Goal: Transaction & Acquisition: Book appointment/travel/reservation

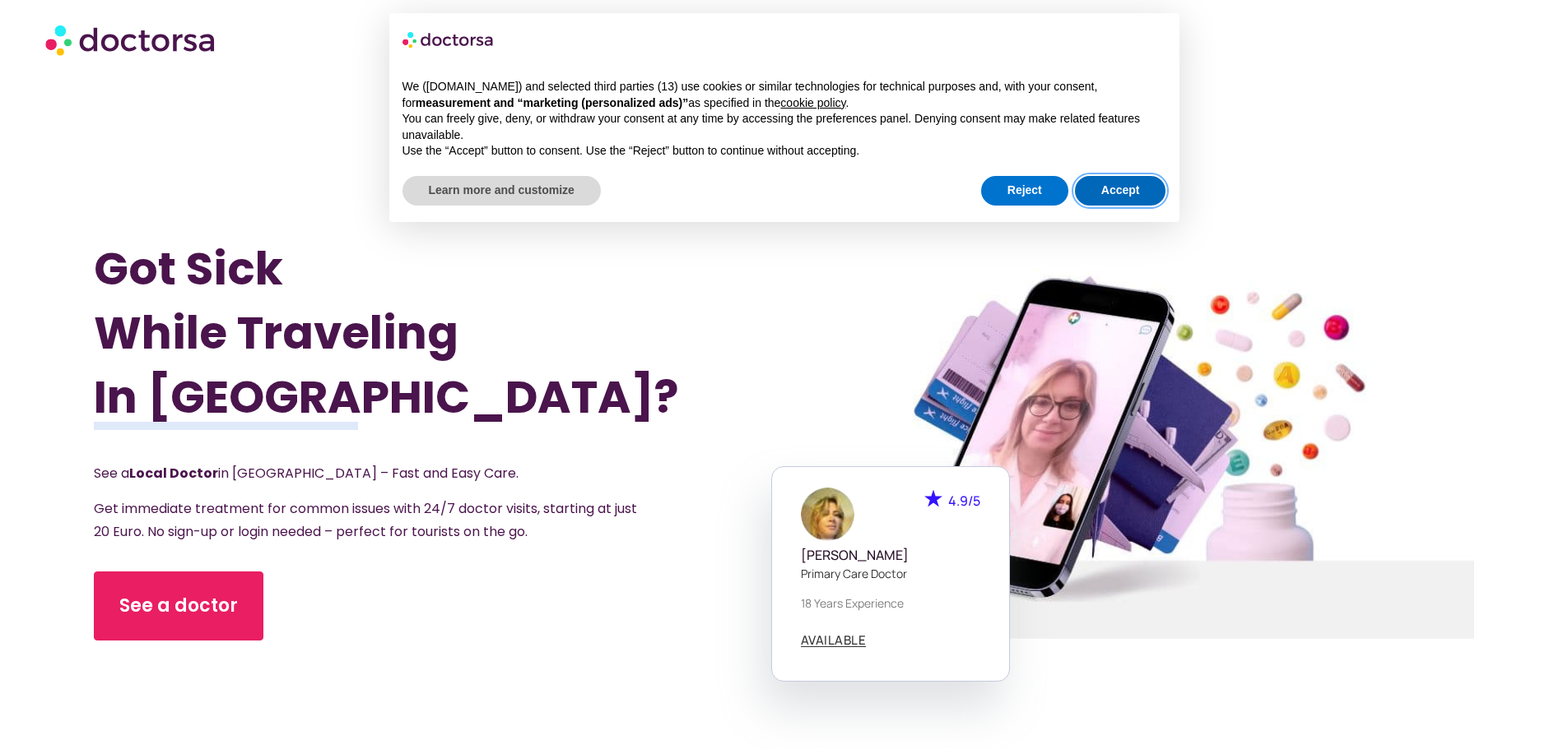
click at [1143, 187] on button "Accept" at bounding box center [1120, 190] width 91 height 29
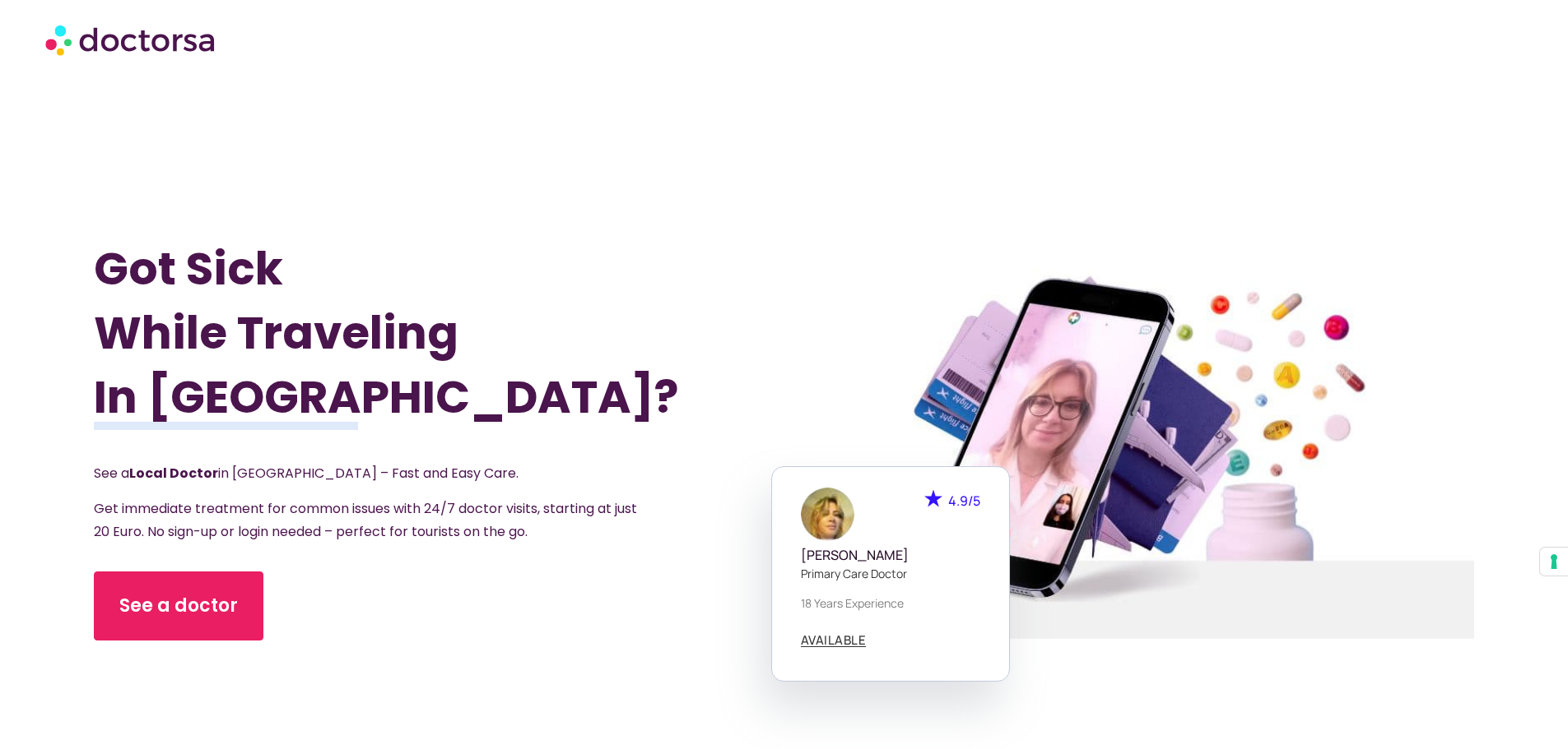
click at [305, 526] on span "Get immediate treatment for common issues with 24/7 doctor visits, starting at …" at bounding box center [365, 520] width 543 height 42
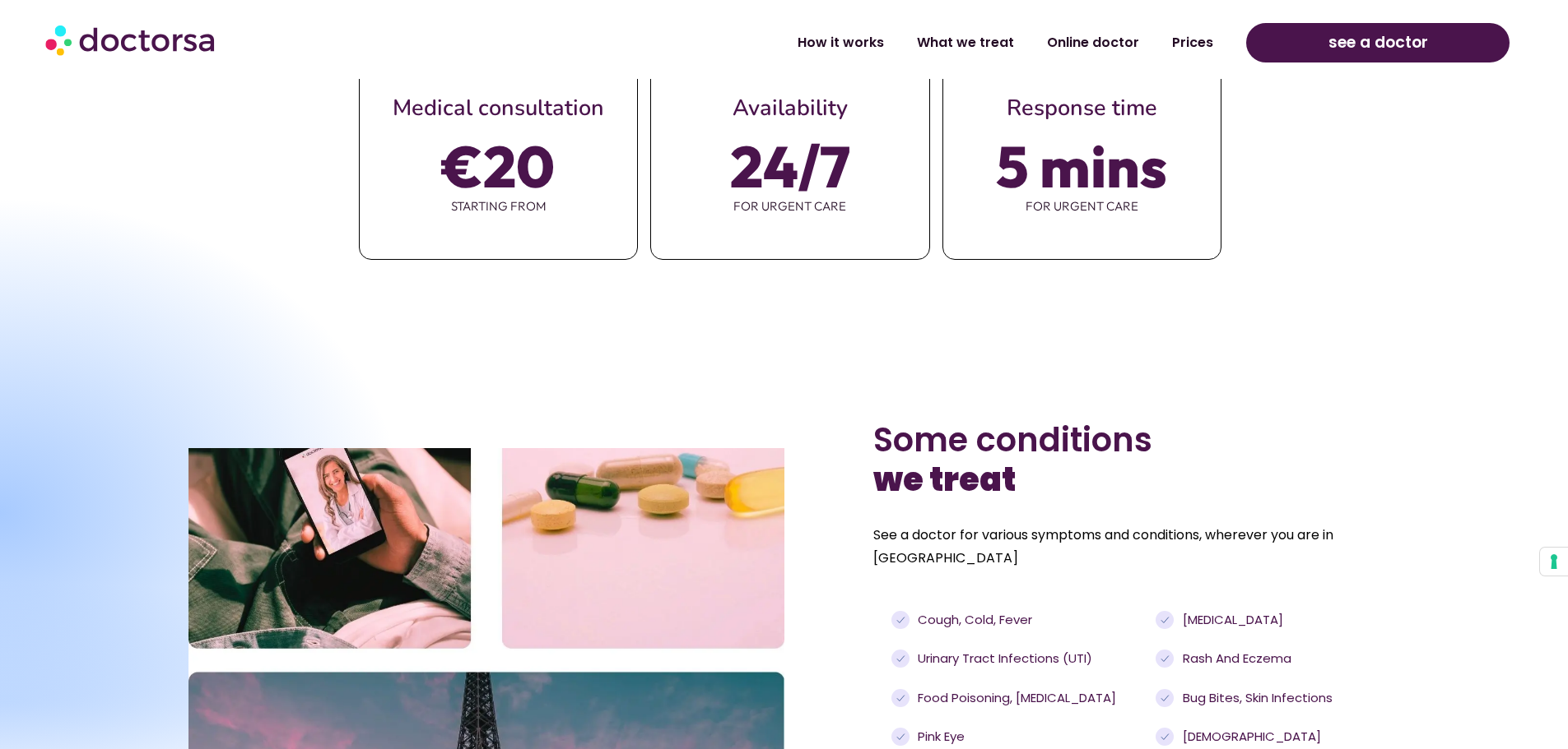
scroll to position [954, 0]
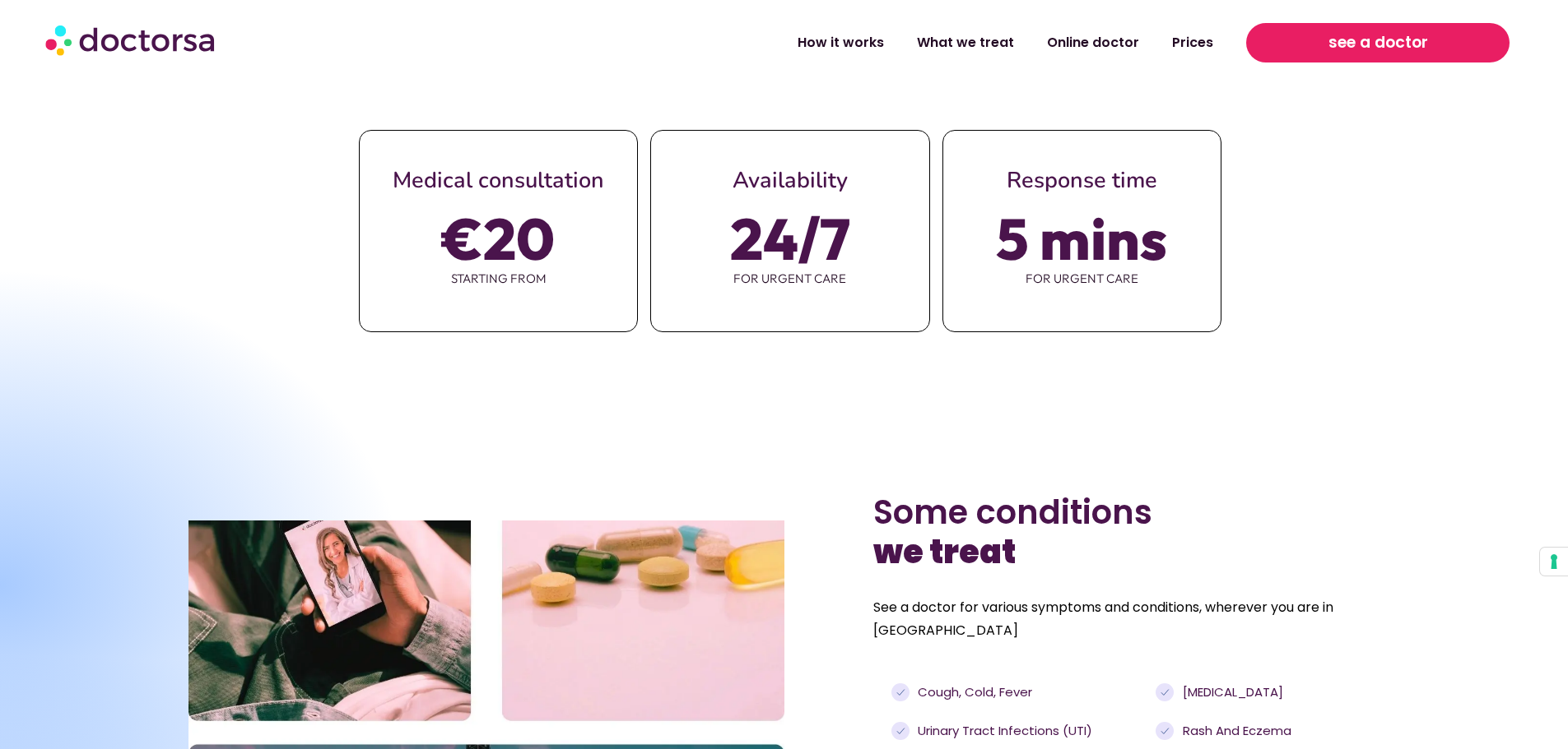
click at [1323, 39] on link "see a doctor" at bounding box center [1378, 42] width 264 height 40
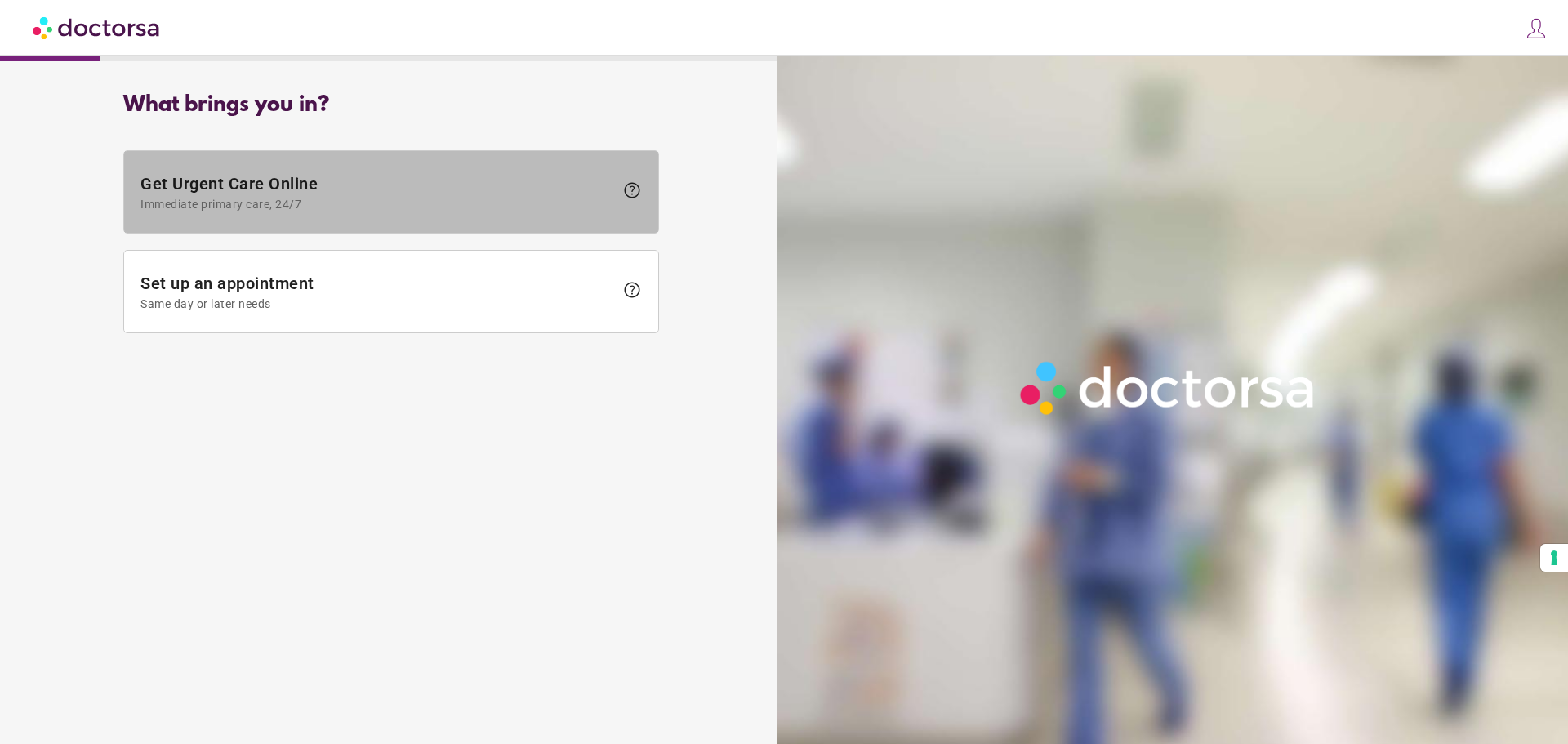
click at [288, 204] on span "Immediate primary care, 24/7" at bounding box center [377, 204] width 473 height 13
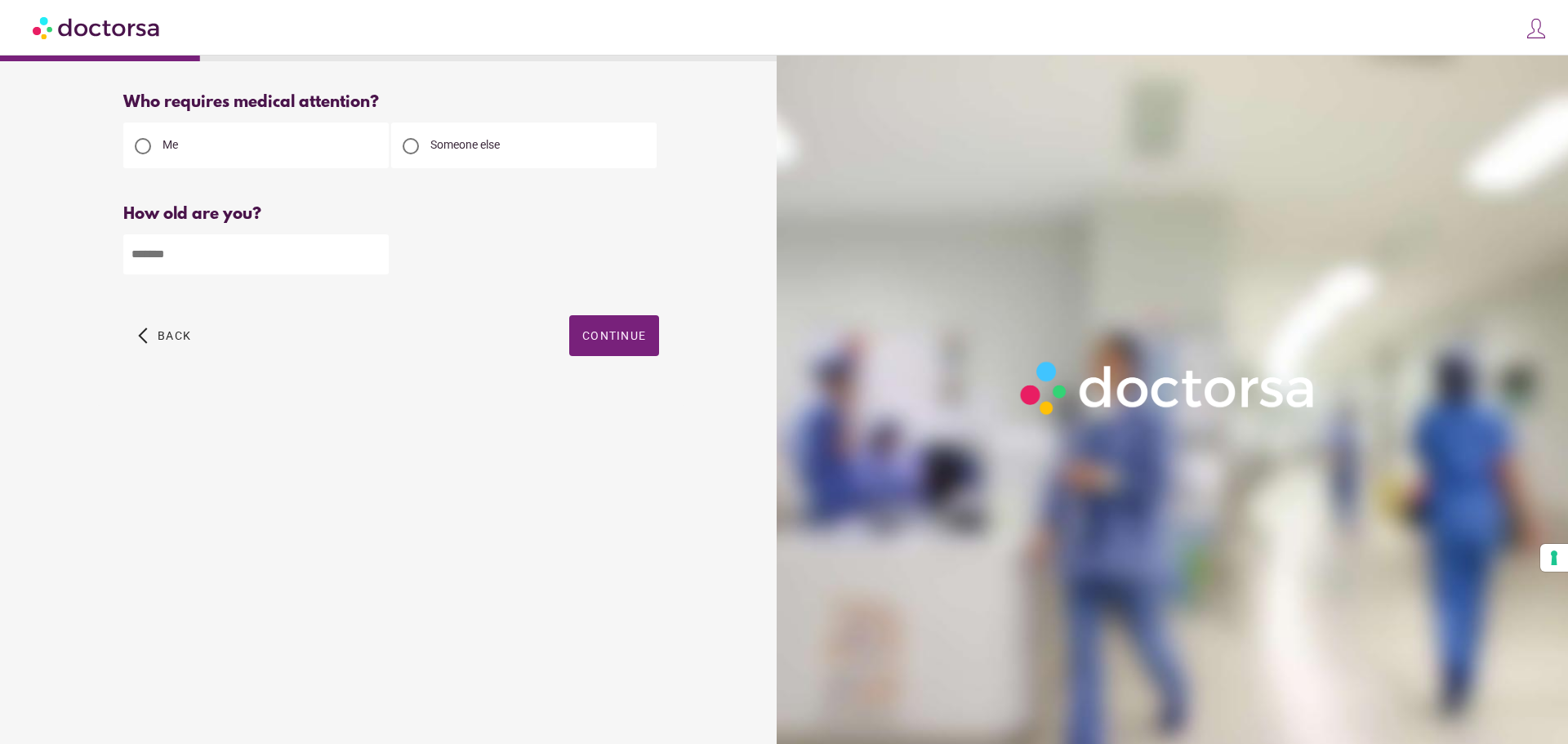
click at [290, 264] on input "number" at bounding box center [255, 255] width 265 height 40
type input "**"
click at [617, 350] on span "button" at bounding box center [614, 336] width 90 height 41
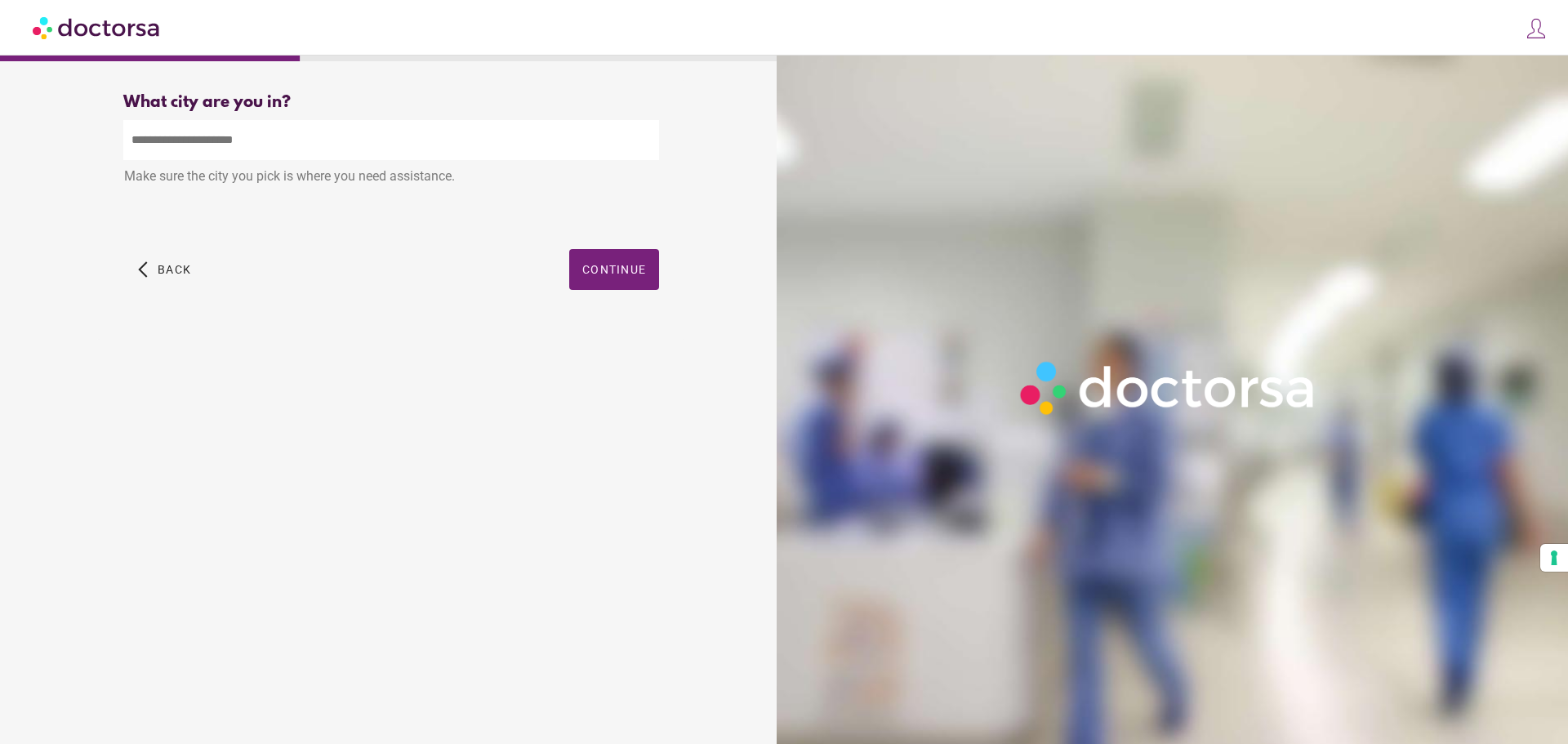
click at [286, 134] on input "text" at bounding box center [391, 141] width 536 height 40
click at [253, 175] on div "Paris, France" at bounding box center [391, 177] width 534 height 33
type input "**********"
click at [604, 271] on span "Continue" at bounding box center [614, 269] width 64 height 13
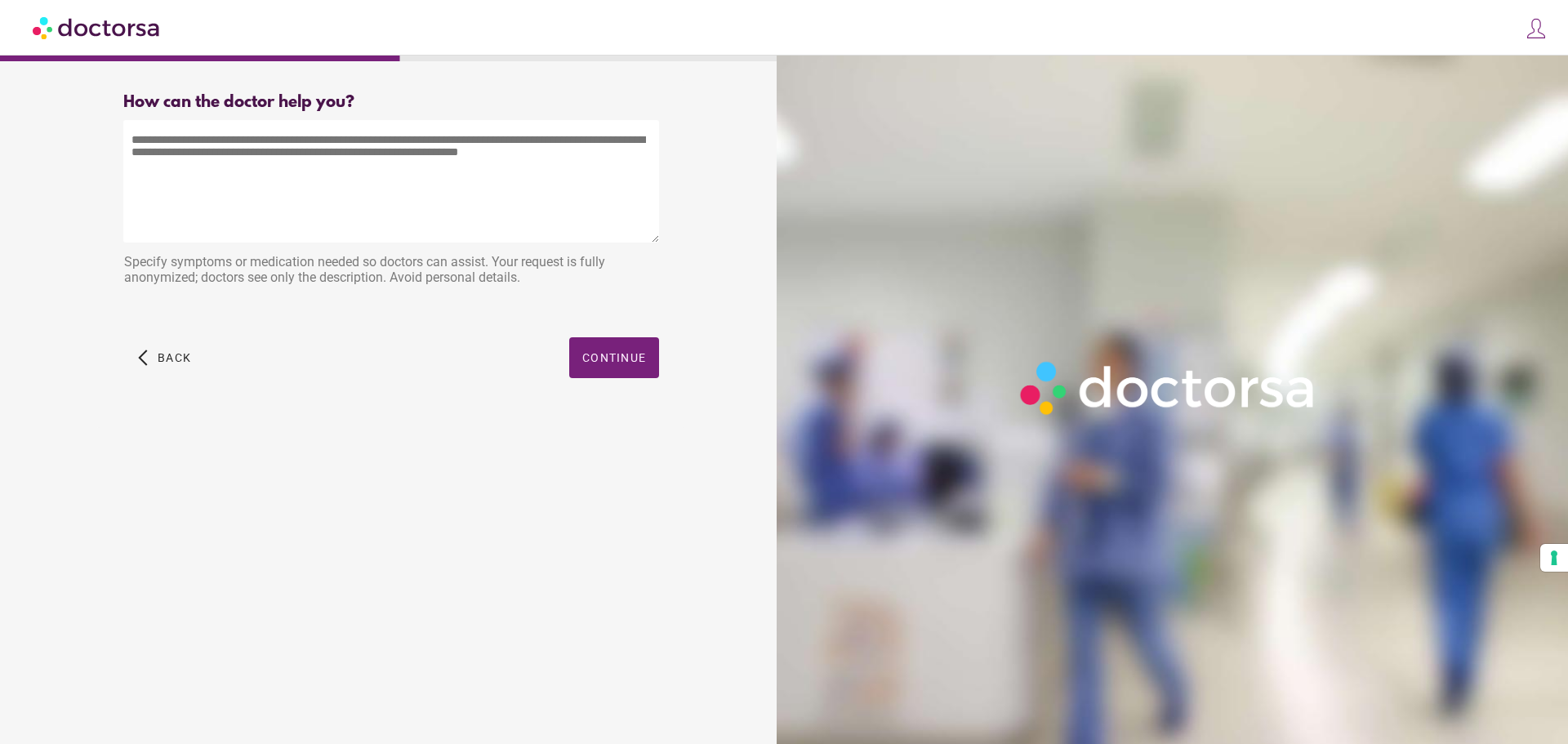
click at [345, 135] on textarea at bounding box center [391, 182] width 536 height 123
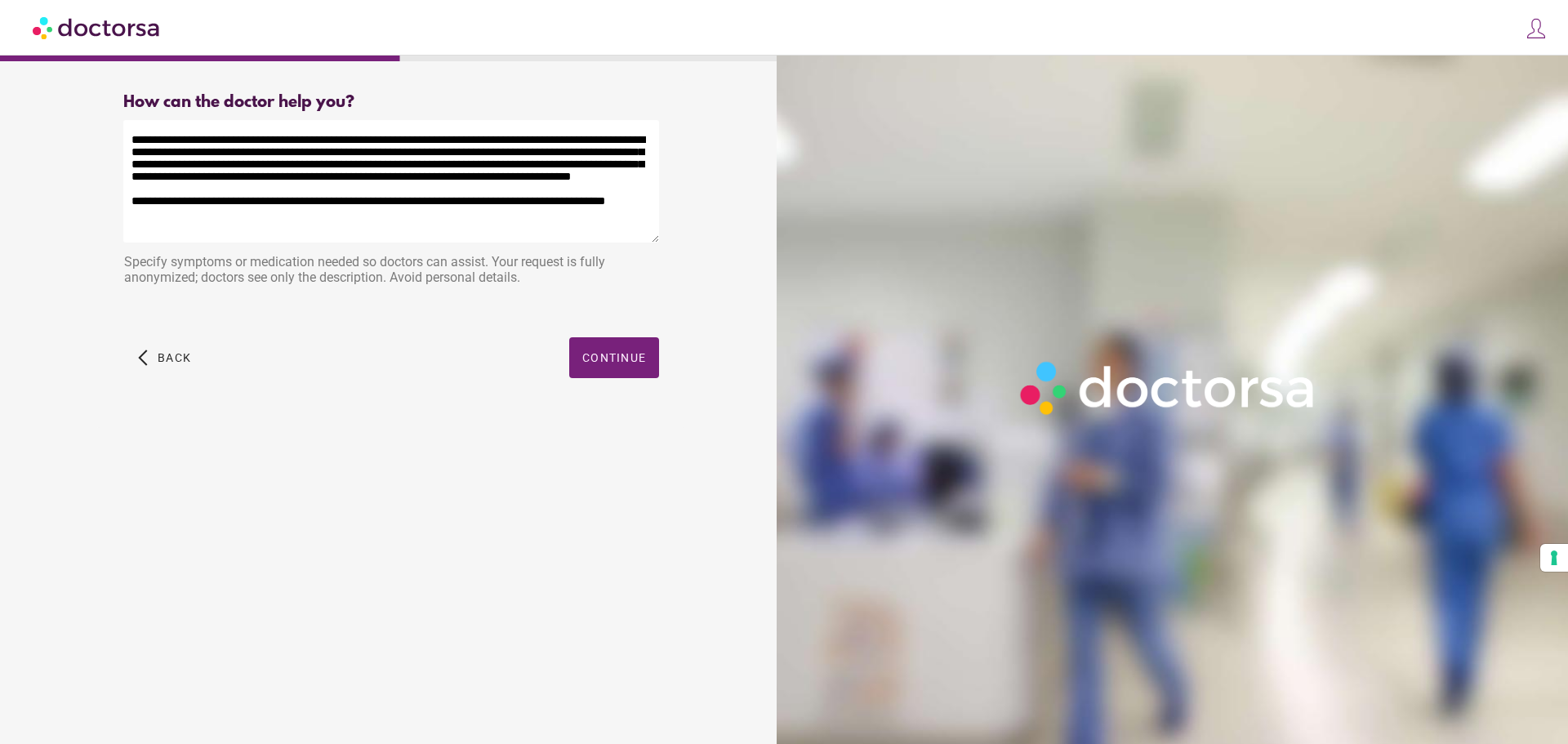
scroll to position [9, 0]
click at [263, 223] on textarea "**********" at bounding box center [391, 182] width 536 height 123
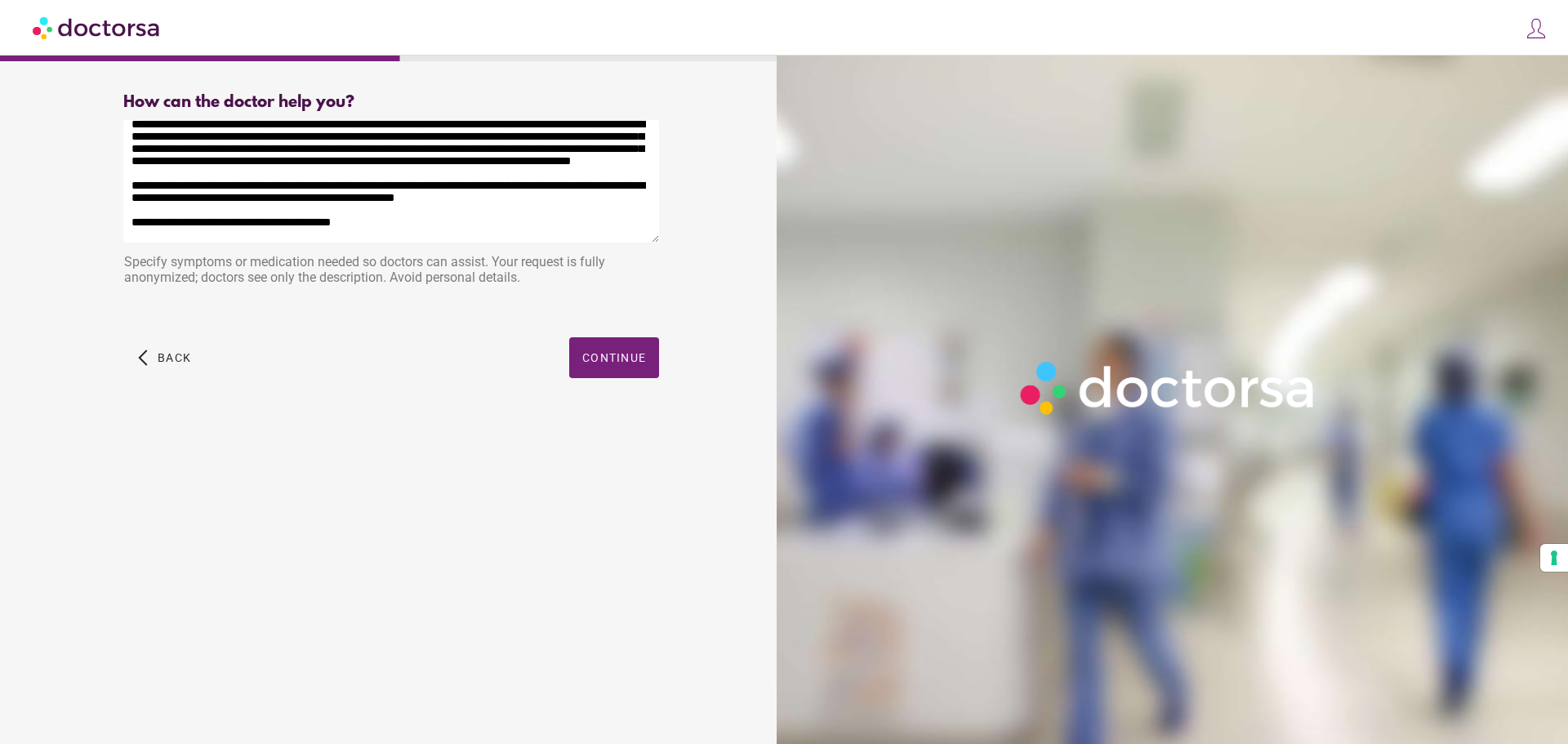
click at [197, 238] on textarea "**********" at bounding box center [391, 182] width 536 height 123
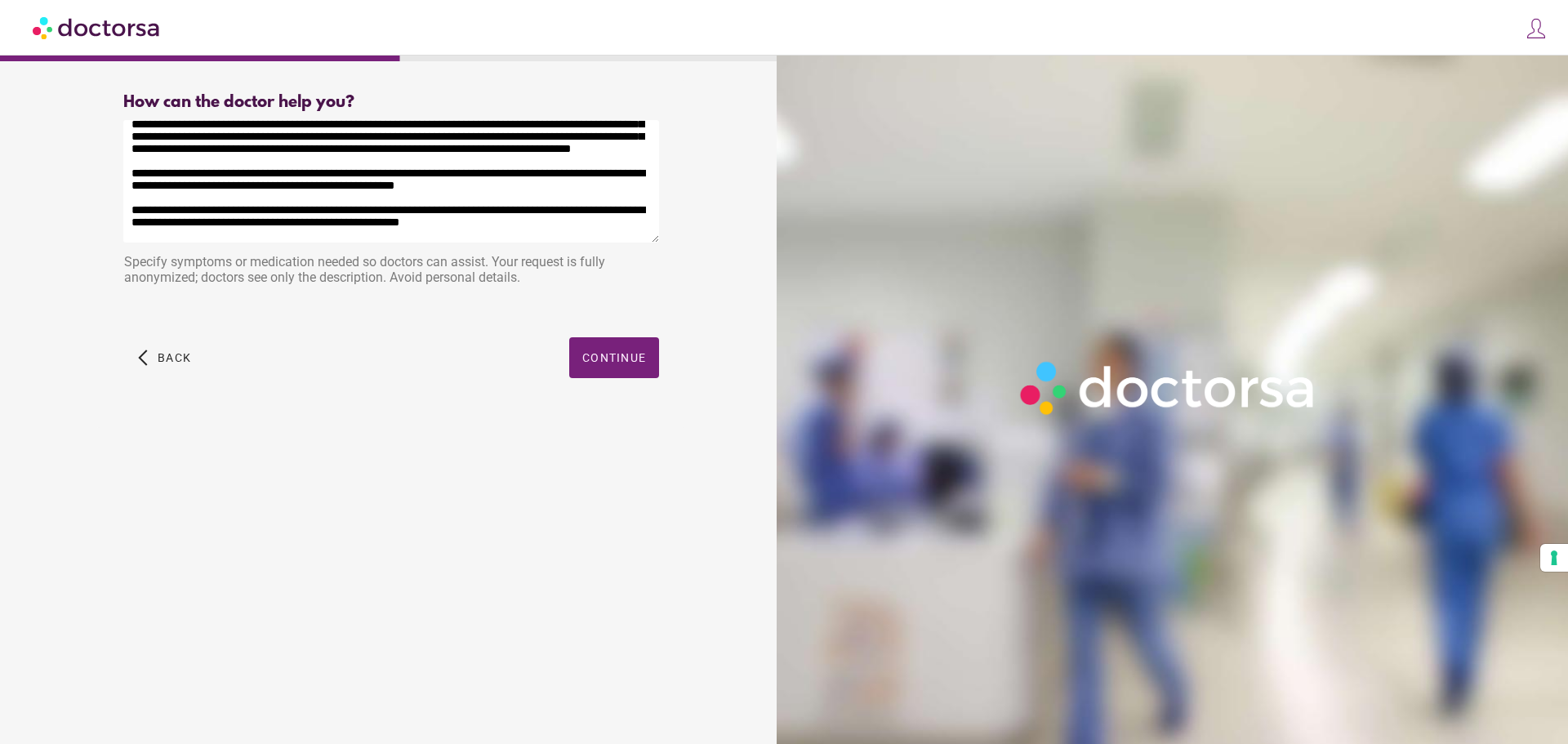
scroll to position [0, 0]
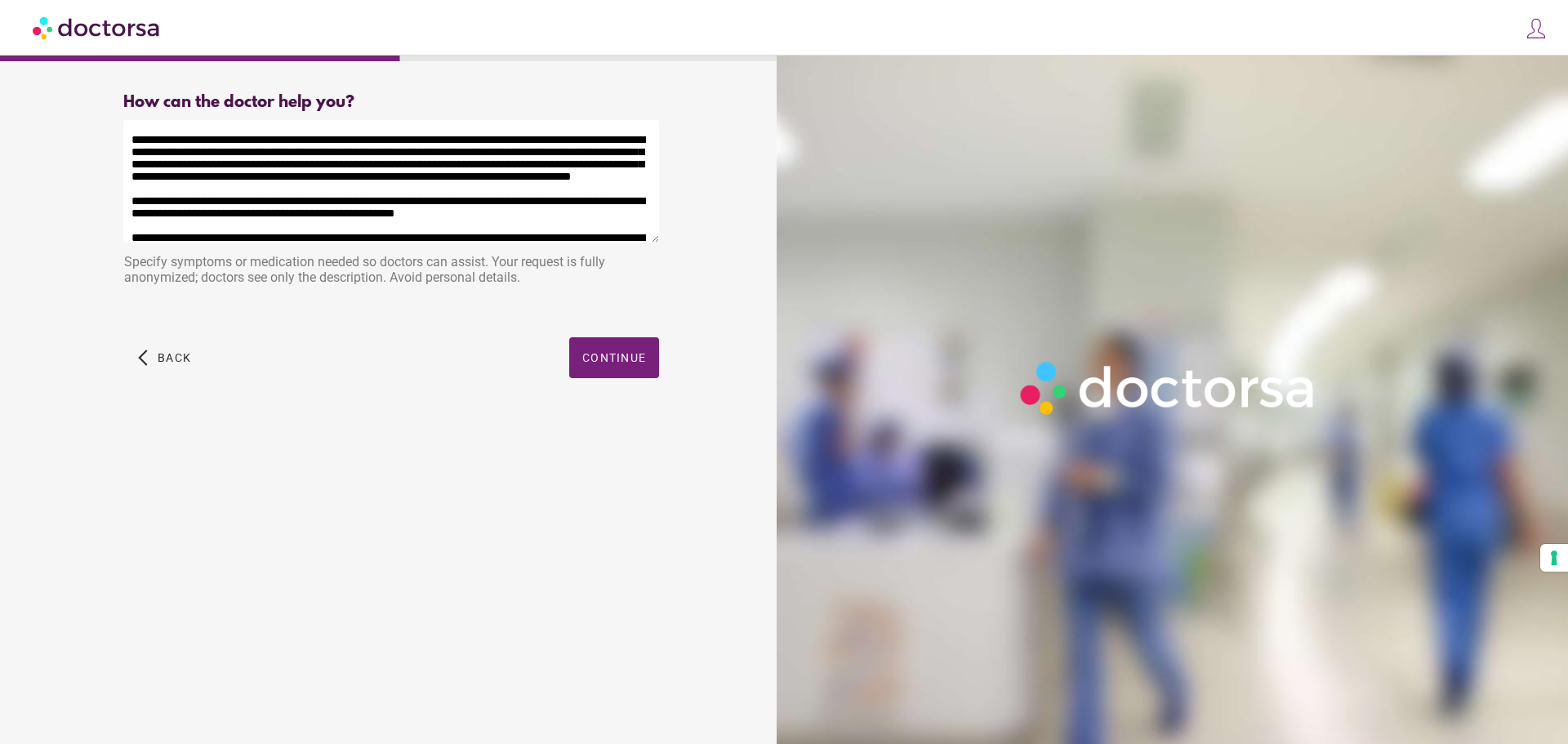
click at [449, 152] on textarea "**********" at bounding box center [391, 182] width 536 height 123
click at [250, 144] on textarea "**********" at bounding box center [391, 182] width 536 height 123
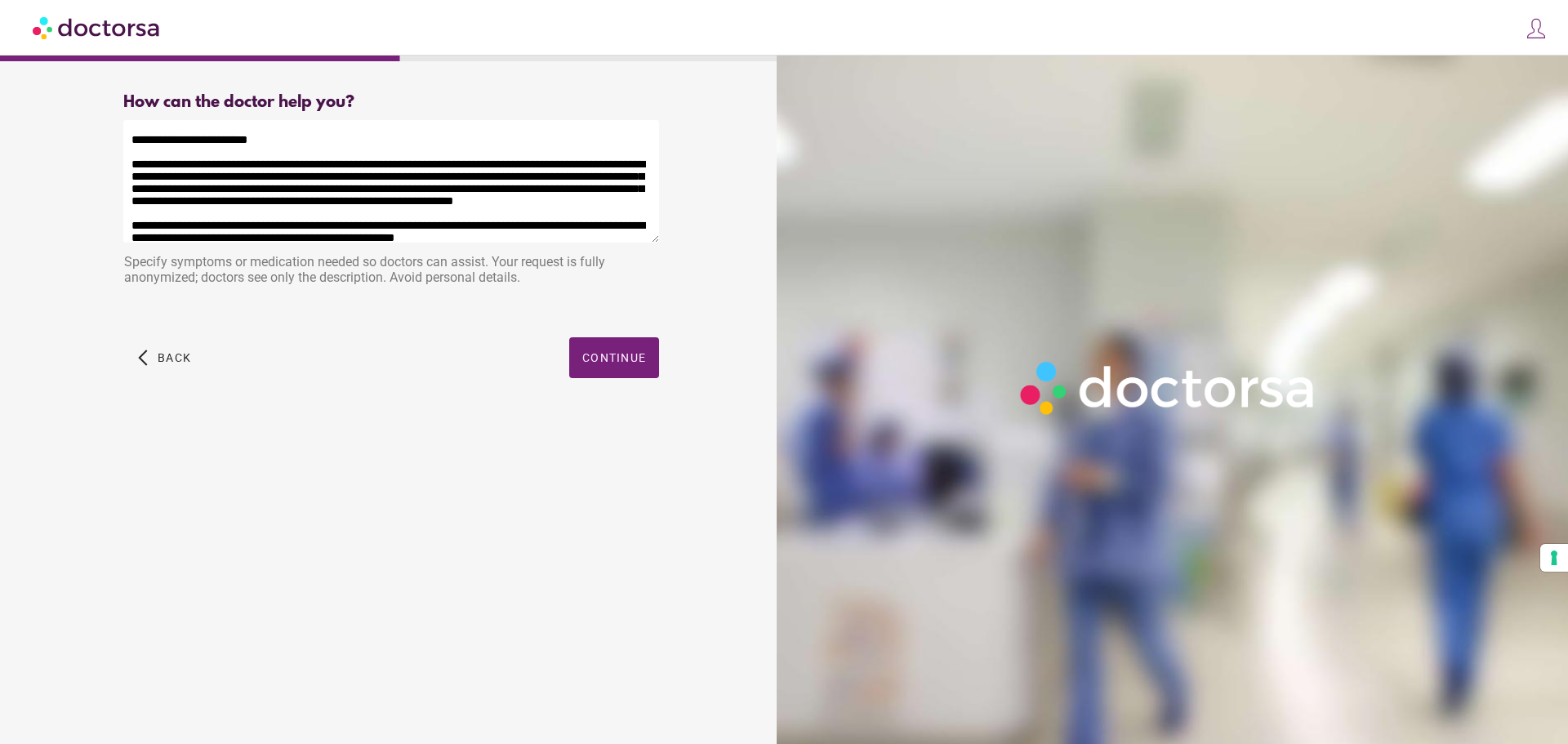
click at [345, 188] on textarea "**********" at bounding box center [391, 182] width 536 height 123
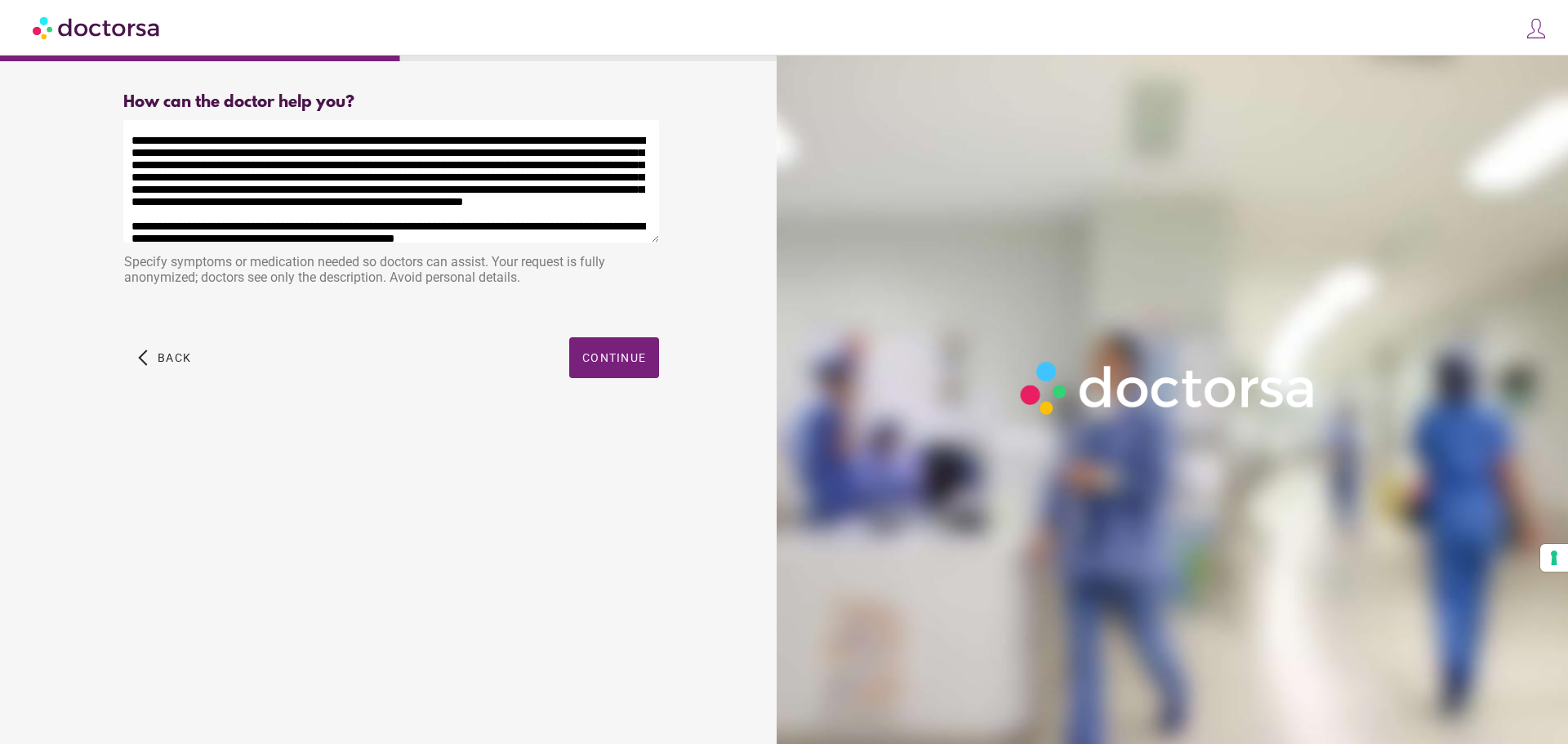
scroll to position [39, 0]
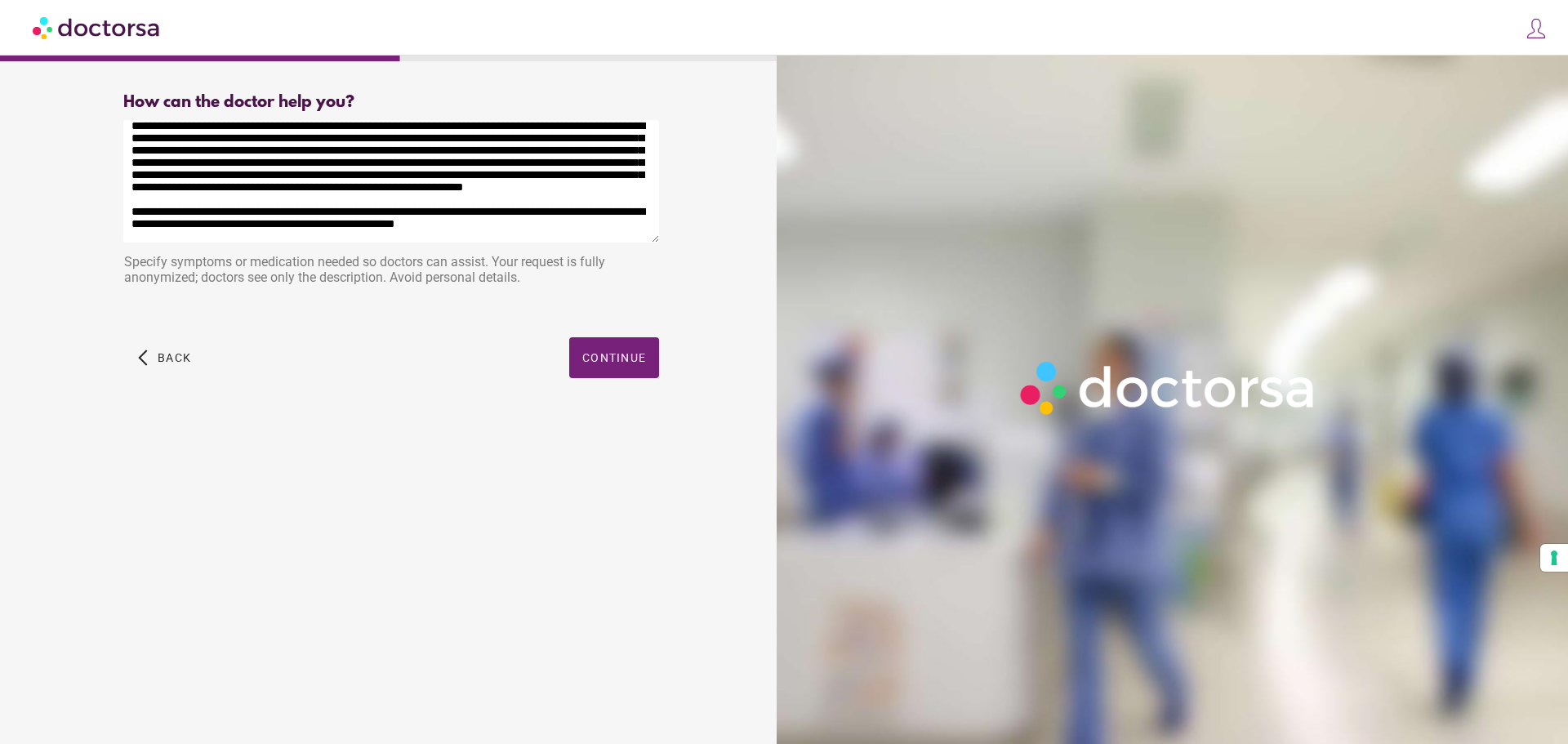
click at [273, 225] on textarea "**********" at bounding box center [391, 182] width 536 height 123
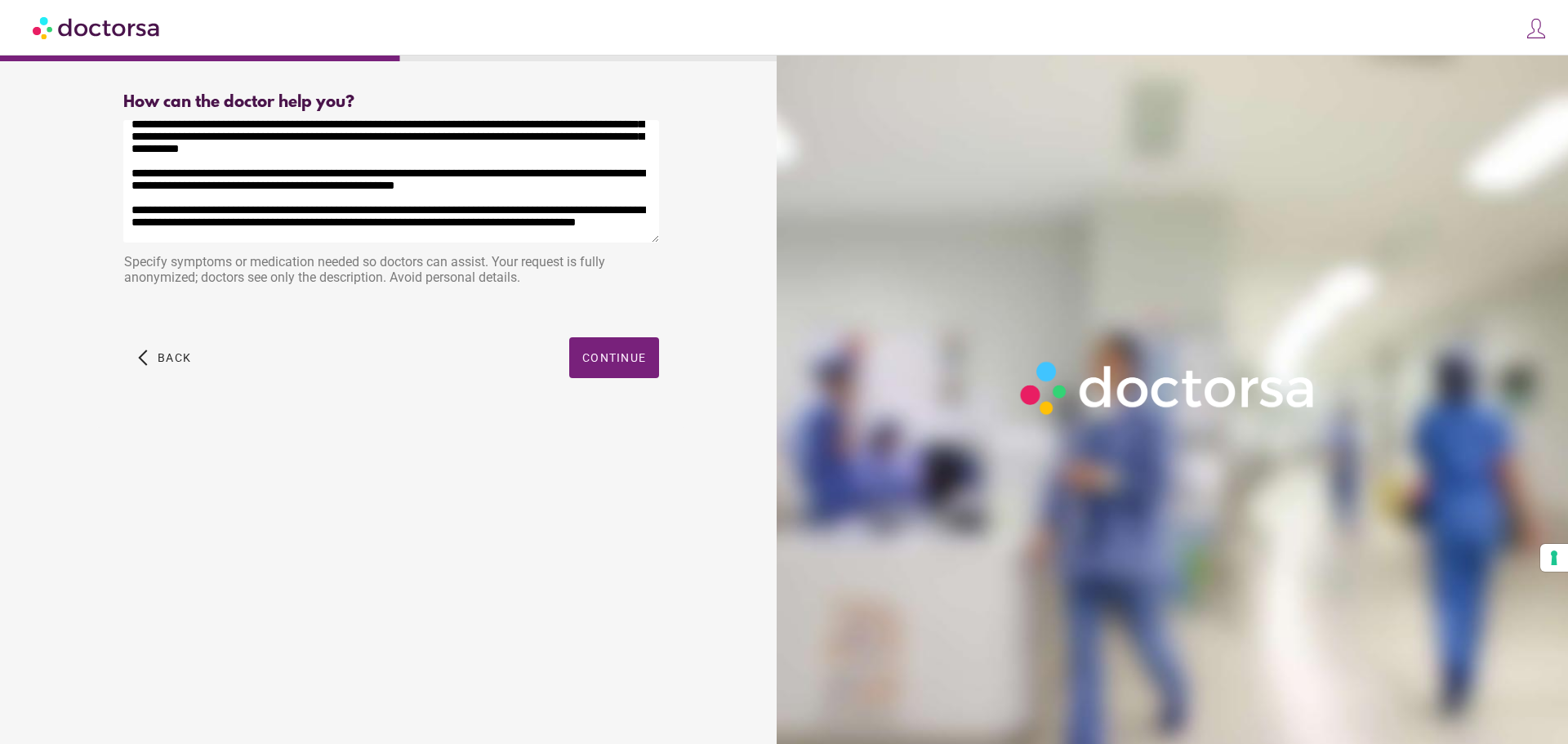
scroll to position [126, 0]
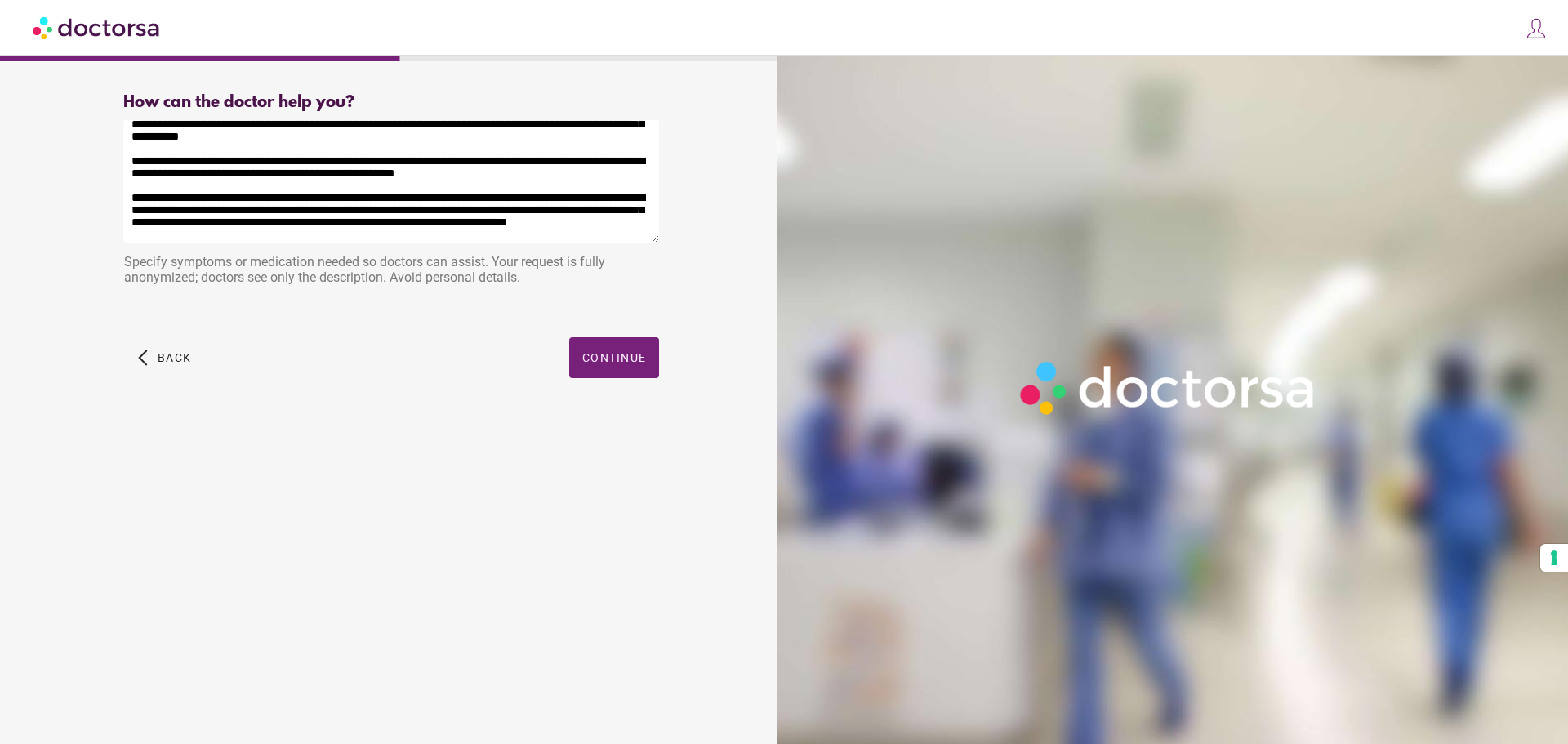
click at [377, 204] on textarea at bounding box center [391, 182] width 536 height 123
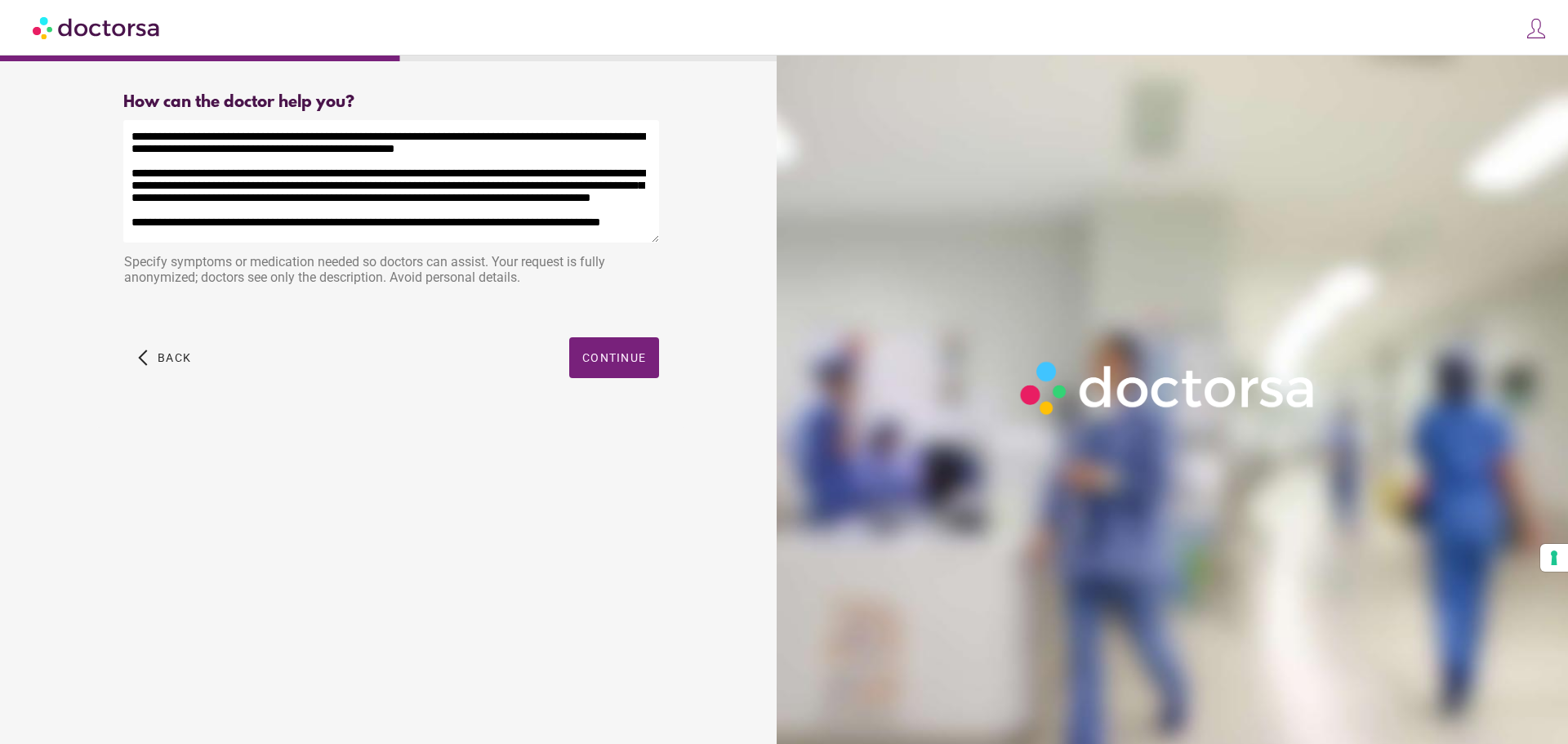
scroll to position [185, 0]
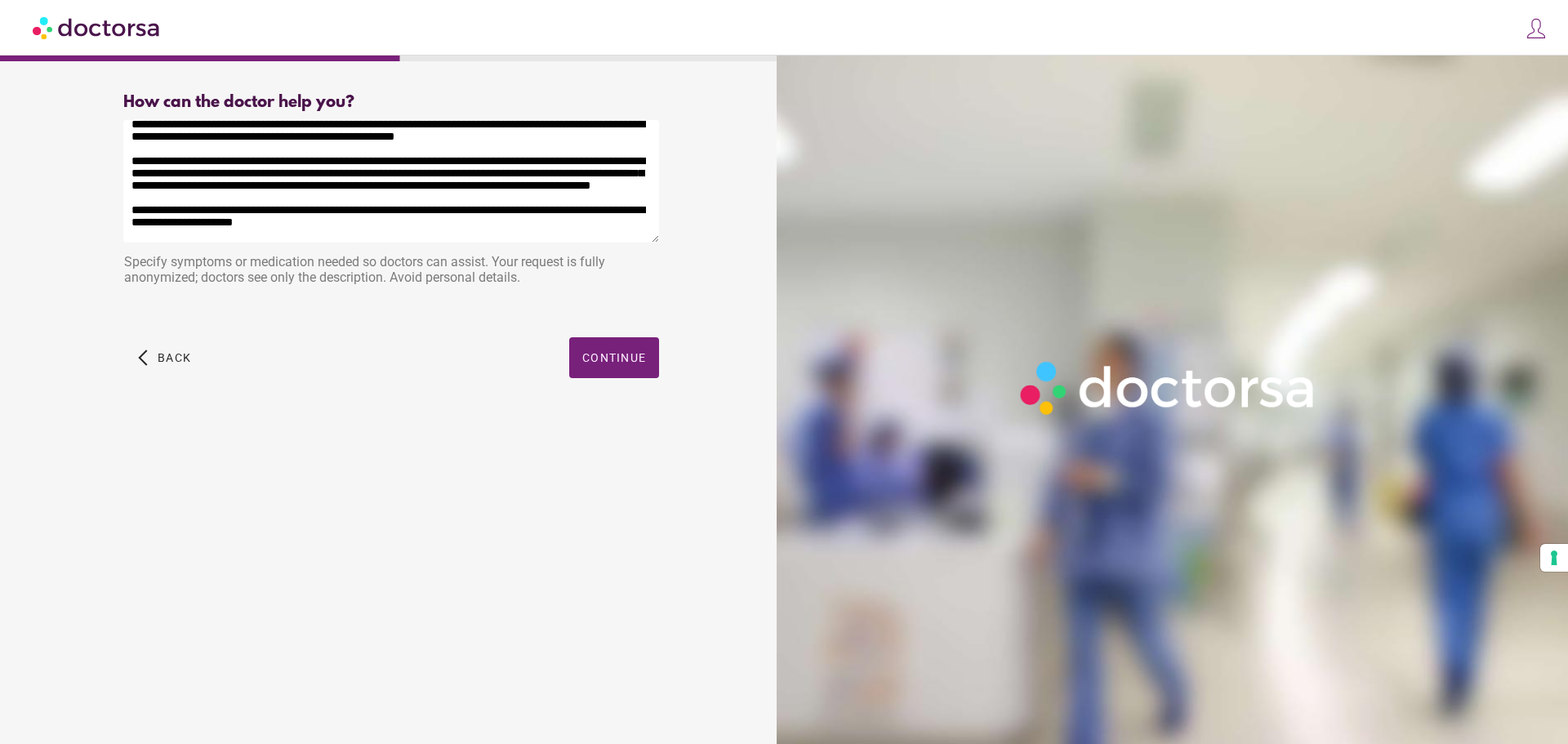
click at [312, 237] on textarea at bounding box center [391, 182] width 536 height 123
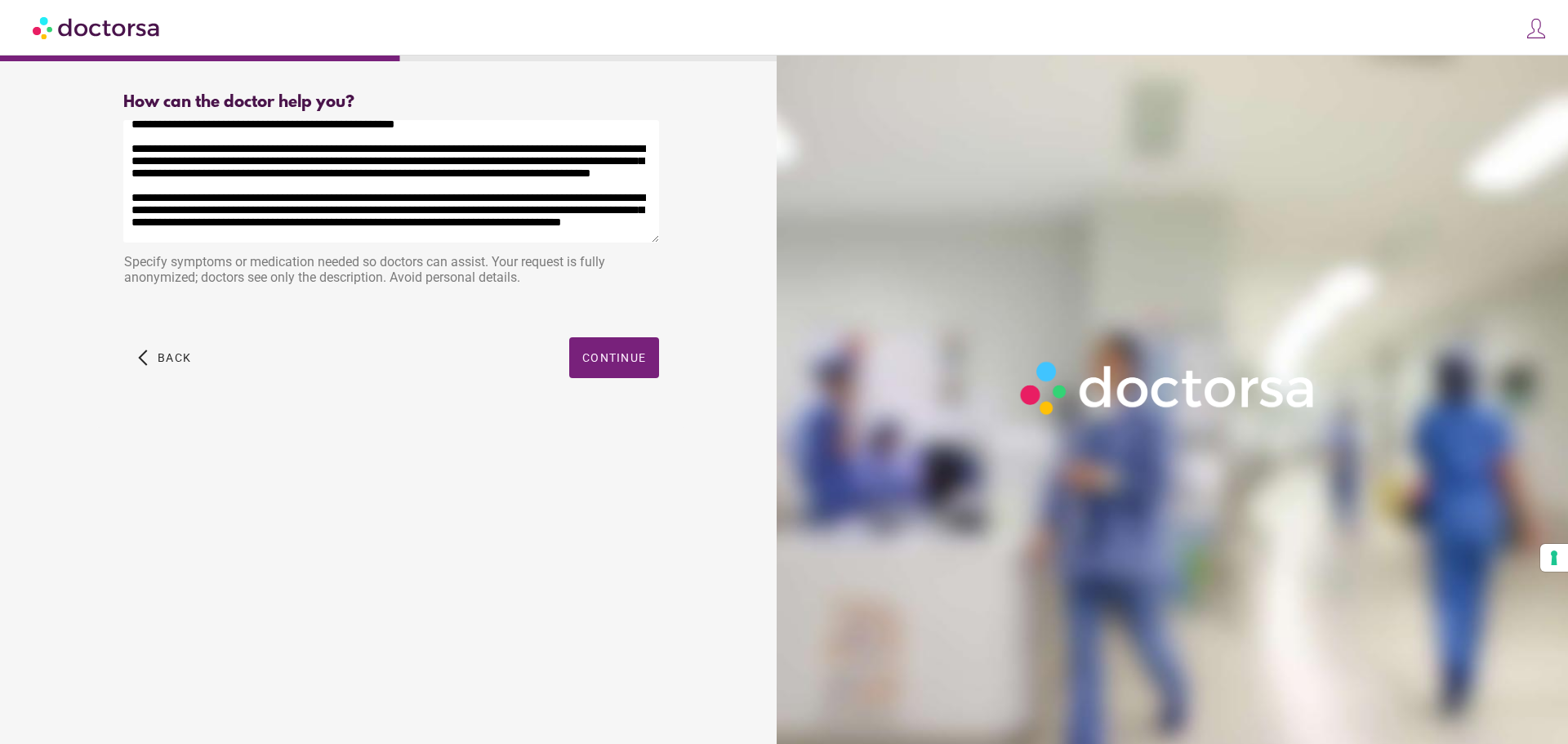
scroll to position [244, 0]
click at [522, 237] on textarea at bounding box center [391, 182] width 536 height 123
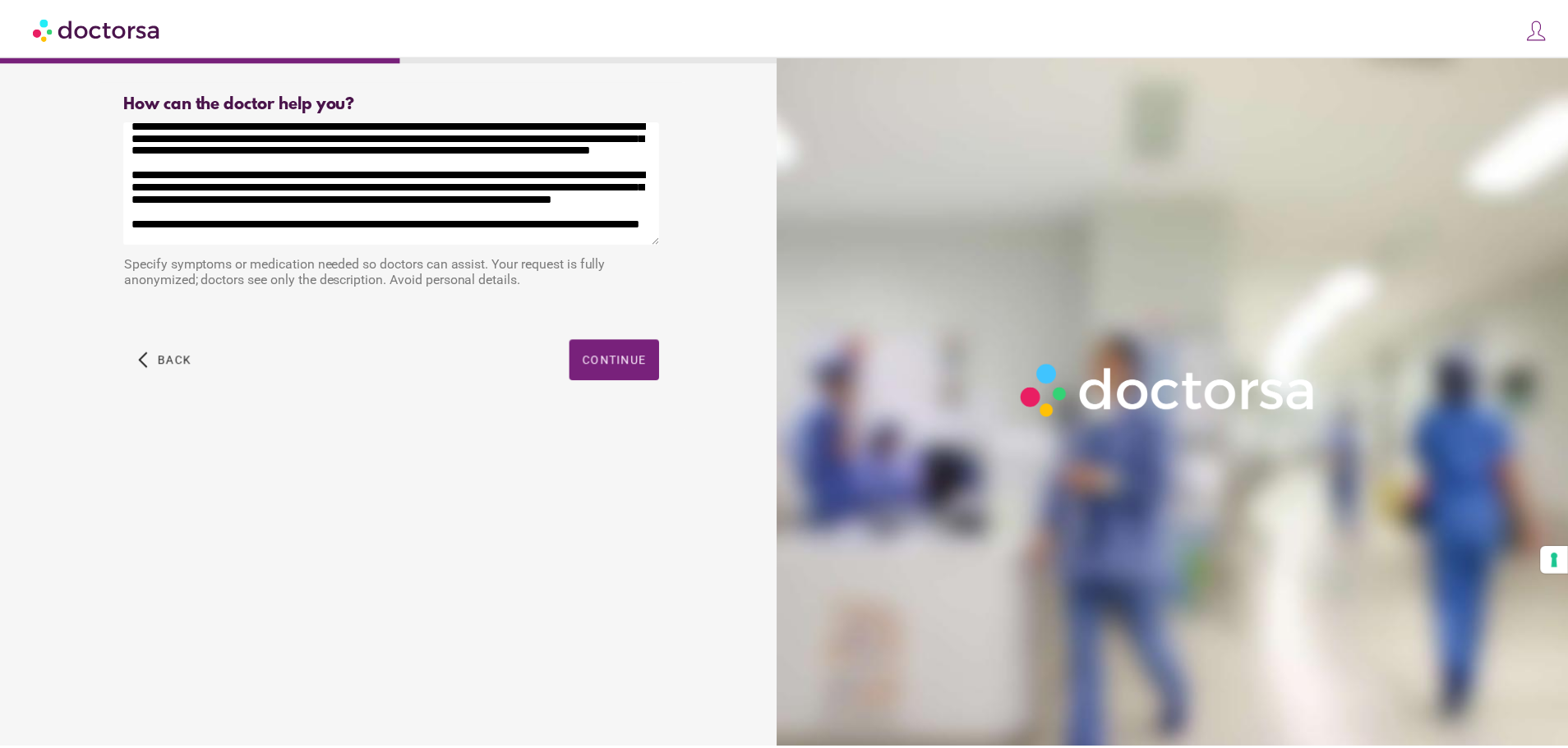
scroll to position [261, 0]
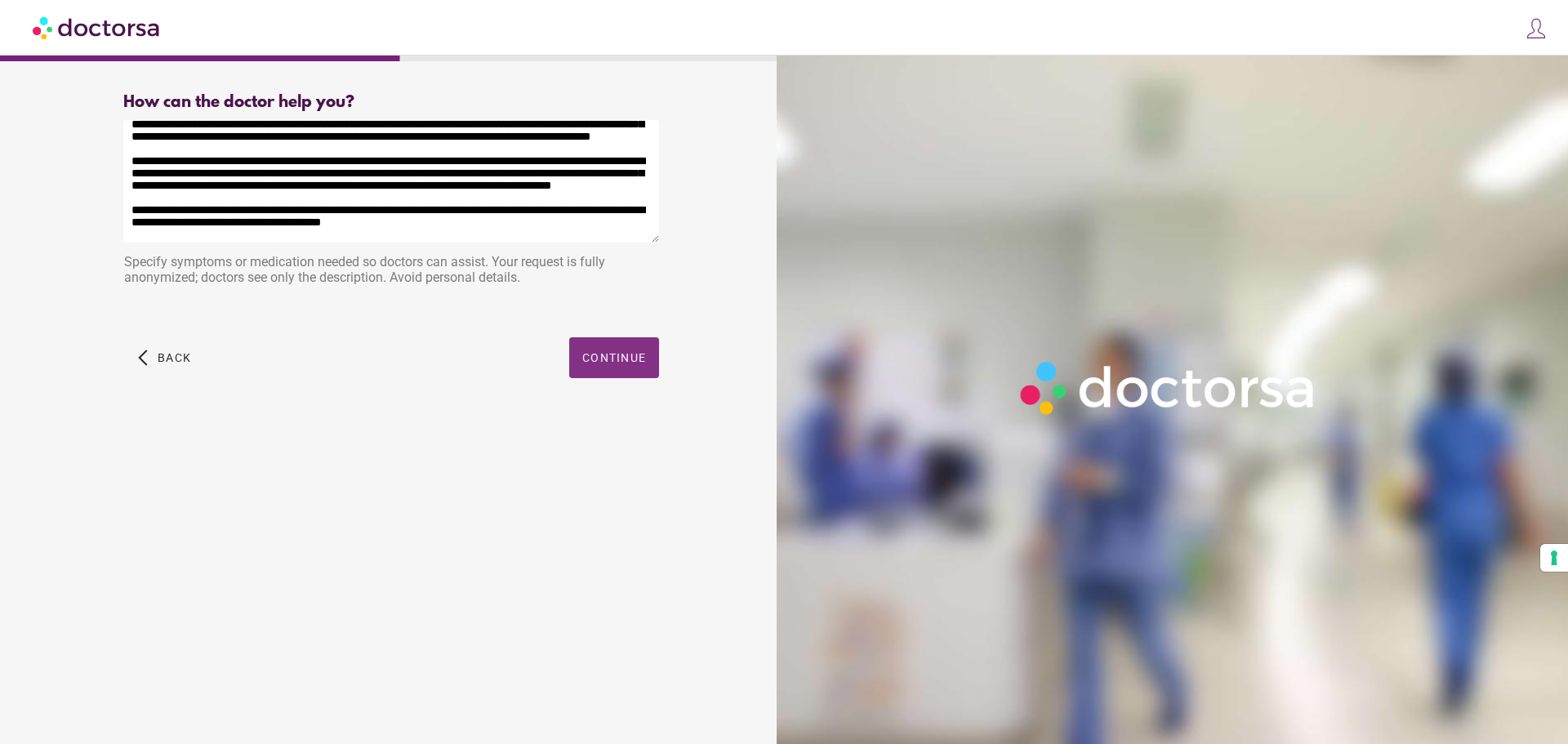
type textarea "**********"
click at [608, 345] on span "button" at bounding box center [614, 358] width 90 height 41
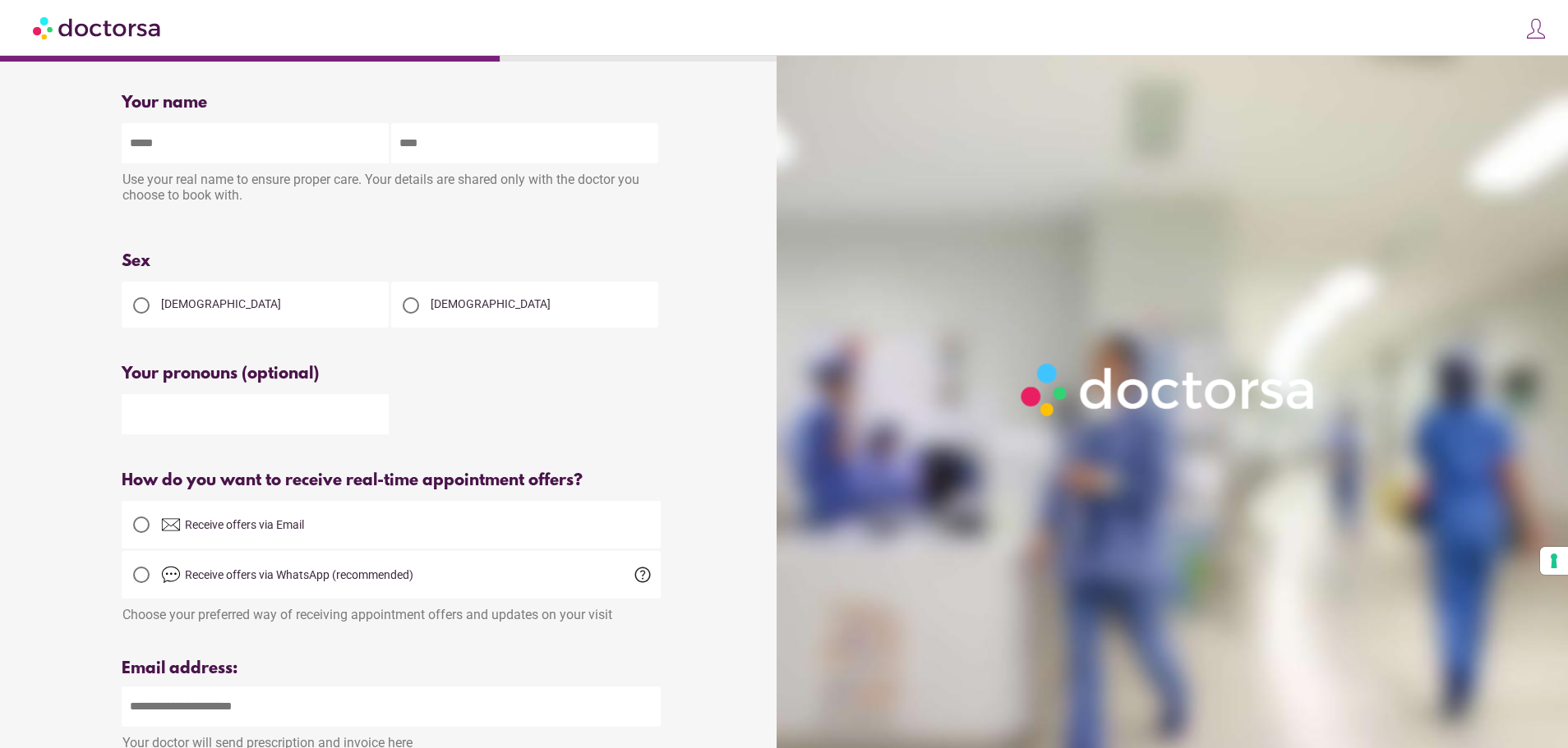
click at [323, 159] on input "text" at bounding box center [255, 144] width 267 height 41
type input "*******"
type input "****"
type input "**********"
click at [429, 309] on div at bounding box center [411, 306] width 40 height 40
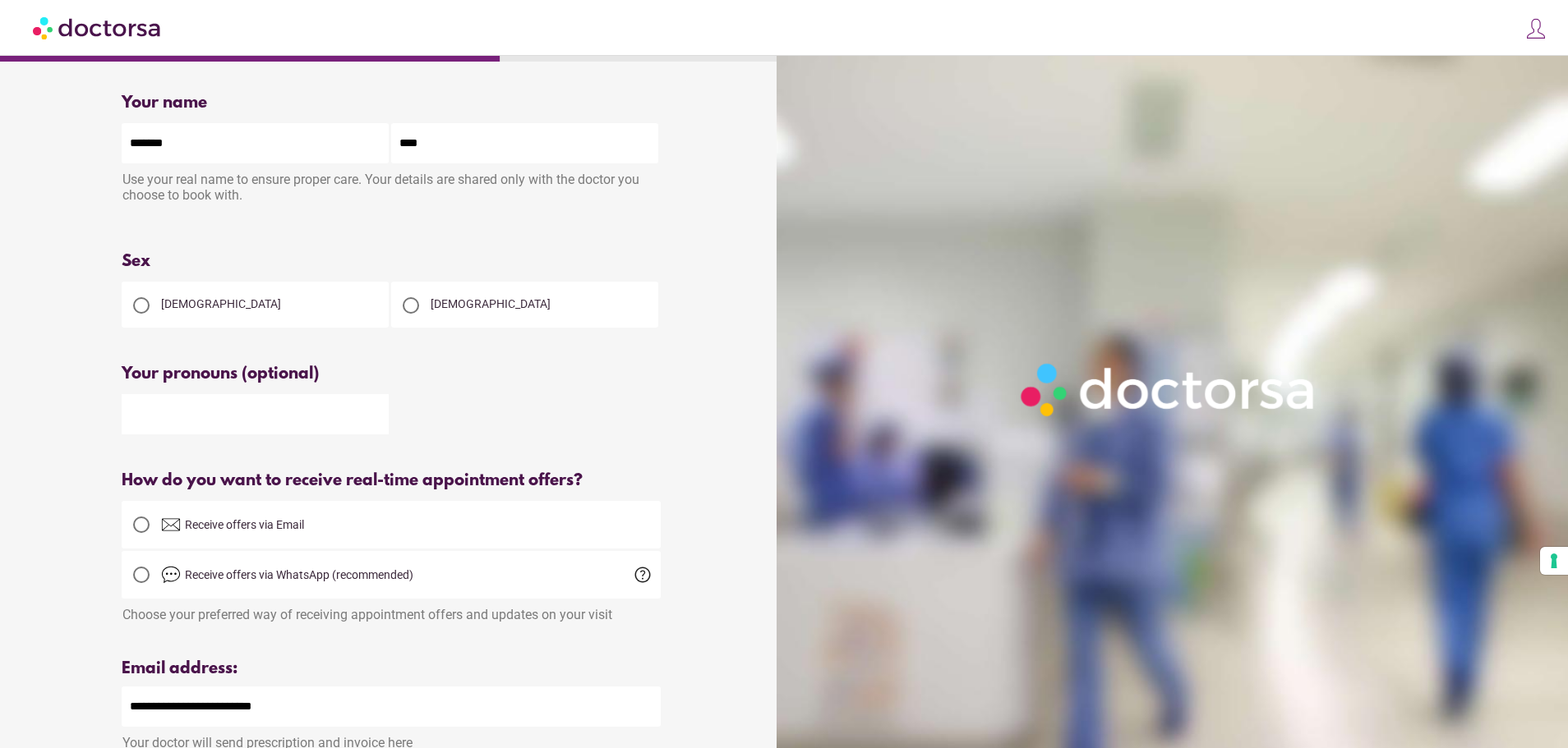
click at [277, 412] on input "text" at bounding box center [255, 414] width 267 height 41
click at [142, 526] on div at bounding box center [141, 525] width 17 height 17
click at [306, 490] on div "How do you want to receive real-time appointment offers?" at bounding box center [391, 480] width 539 height 19
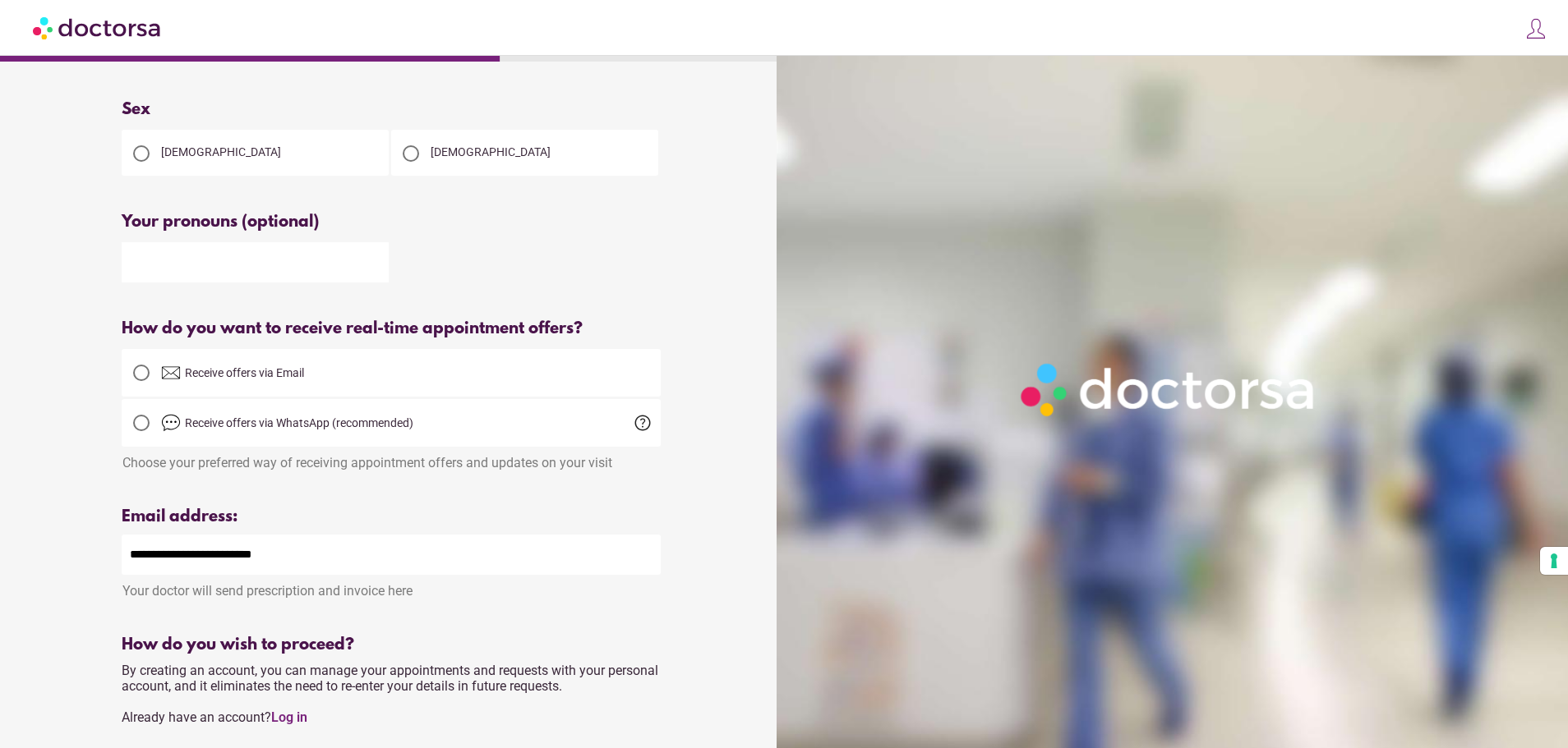
scroll to position [296, 0]
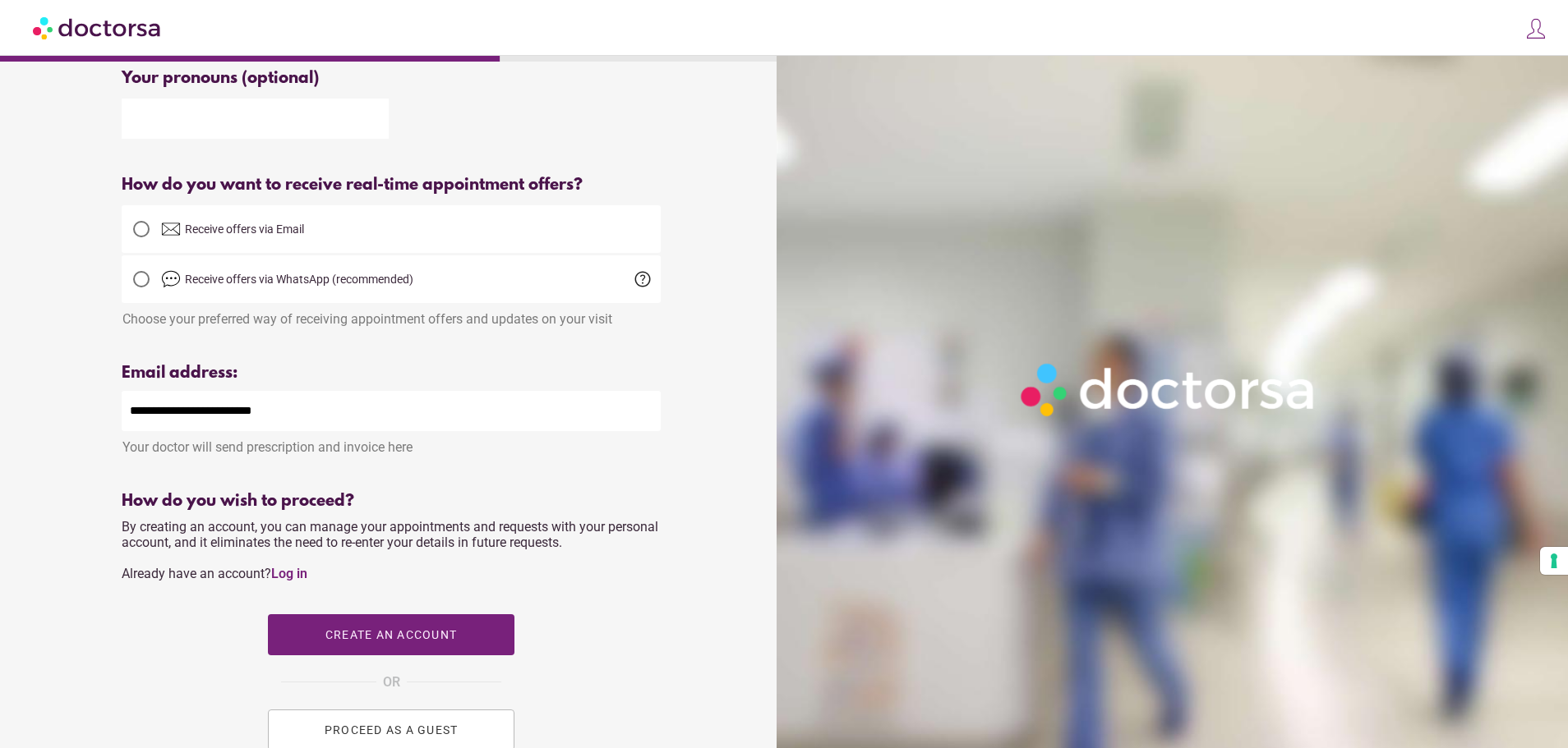
click at [473, 548] on span "By creating an account, you can manage your appointments and requests with your…" at bounding box center [390, 550] width 536 height 63
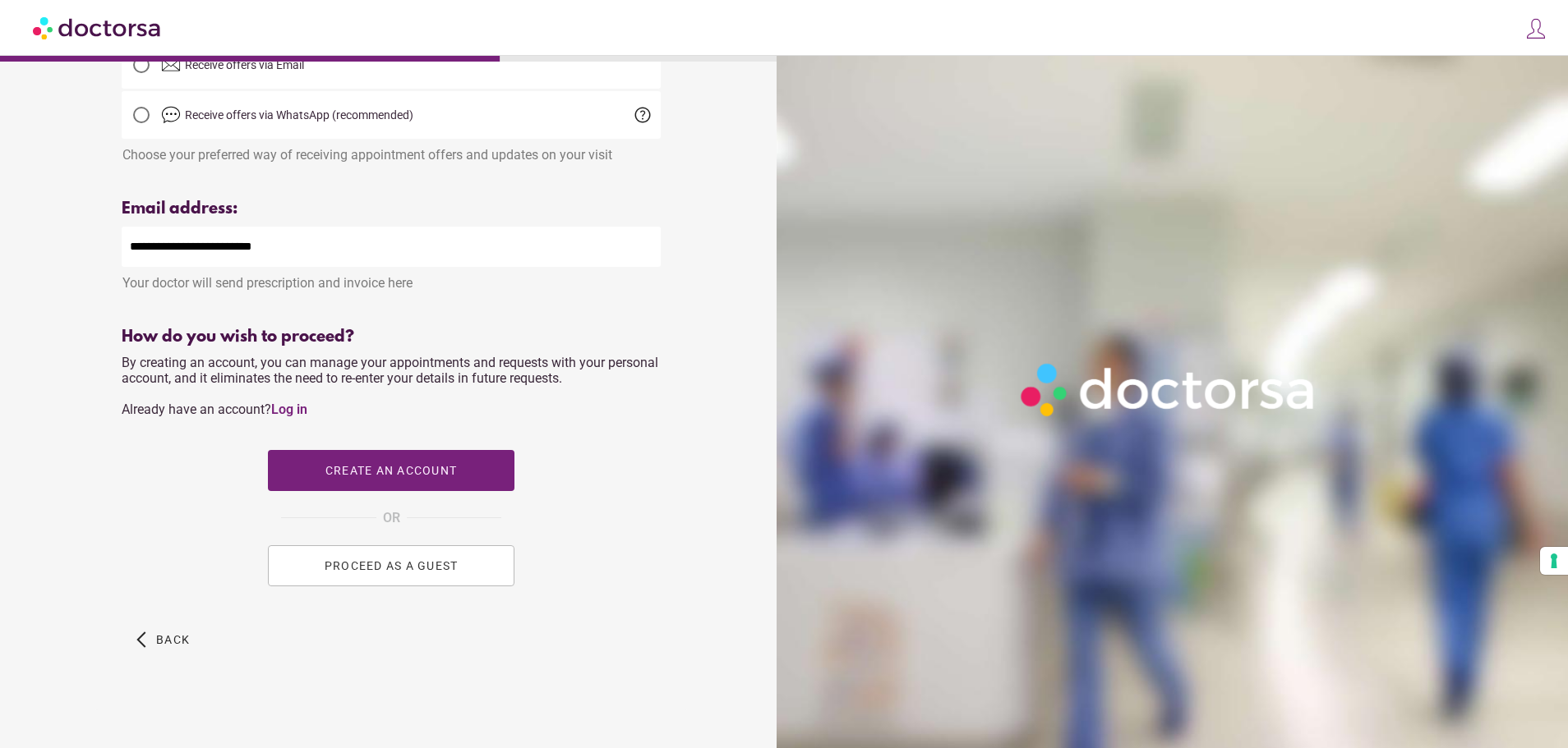
scroll to position [471, 0]
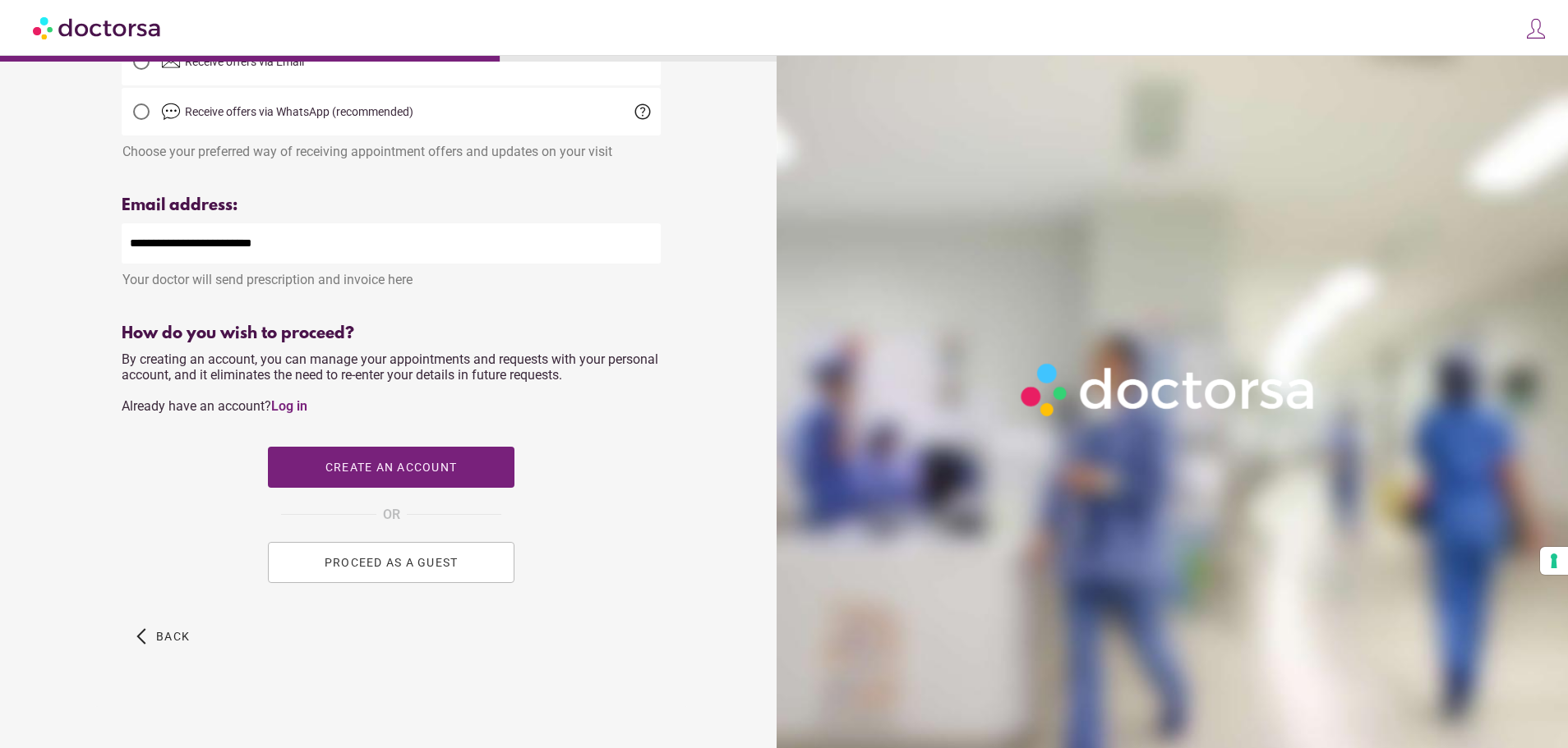
click at [417, 570] on button "PROCEED AS A GUEST" at bounding box center [390, 563] width 246 height 42
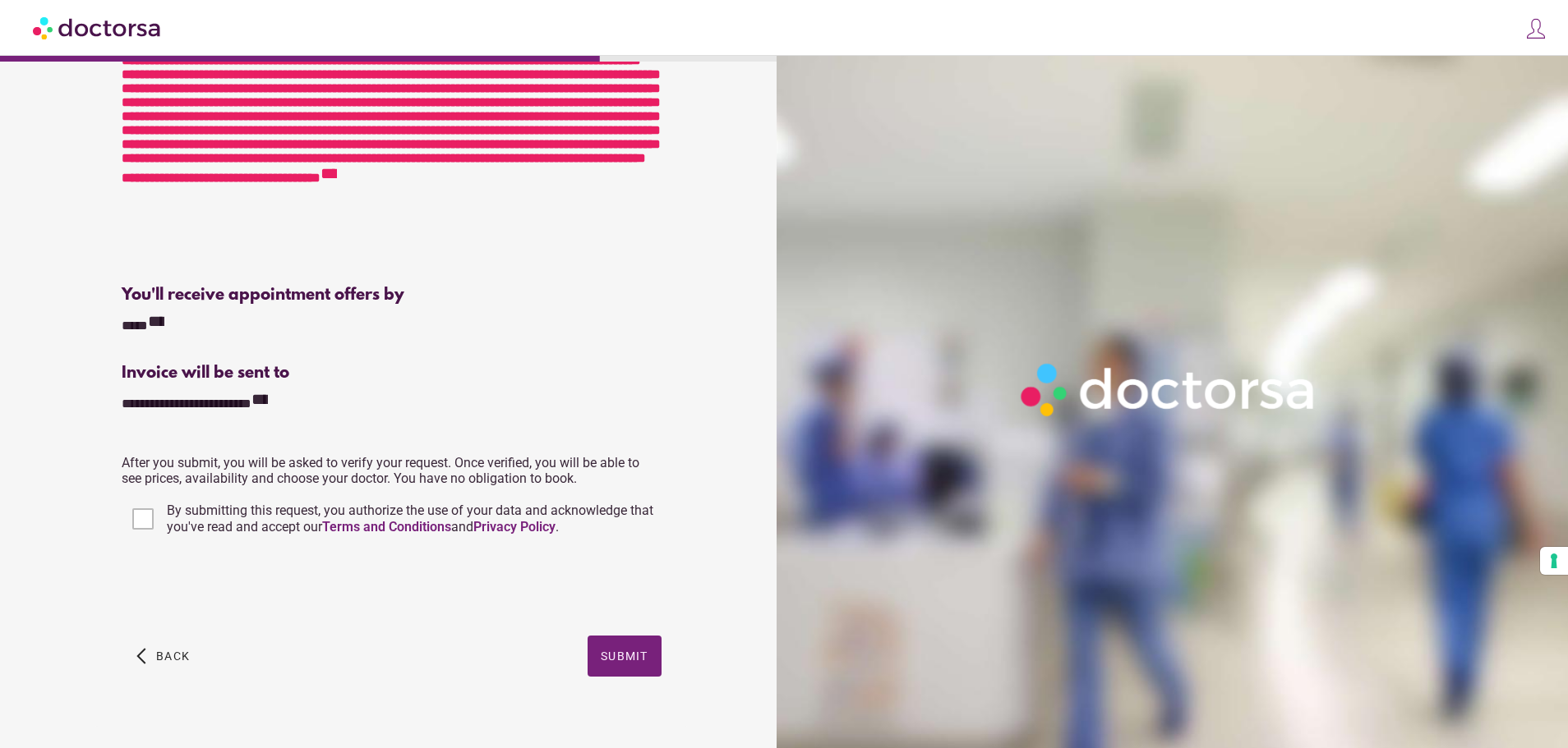
scroll to position [457, 0]
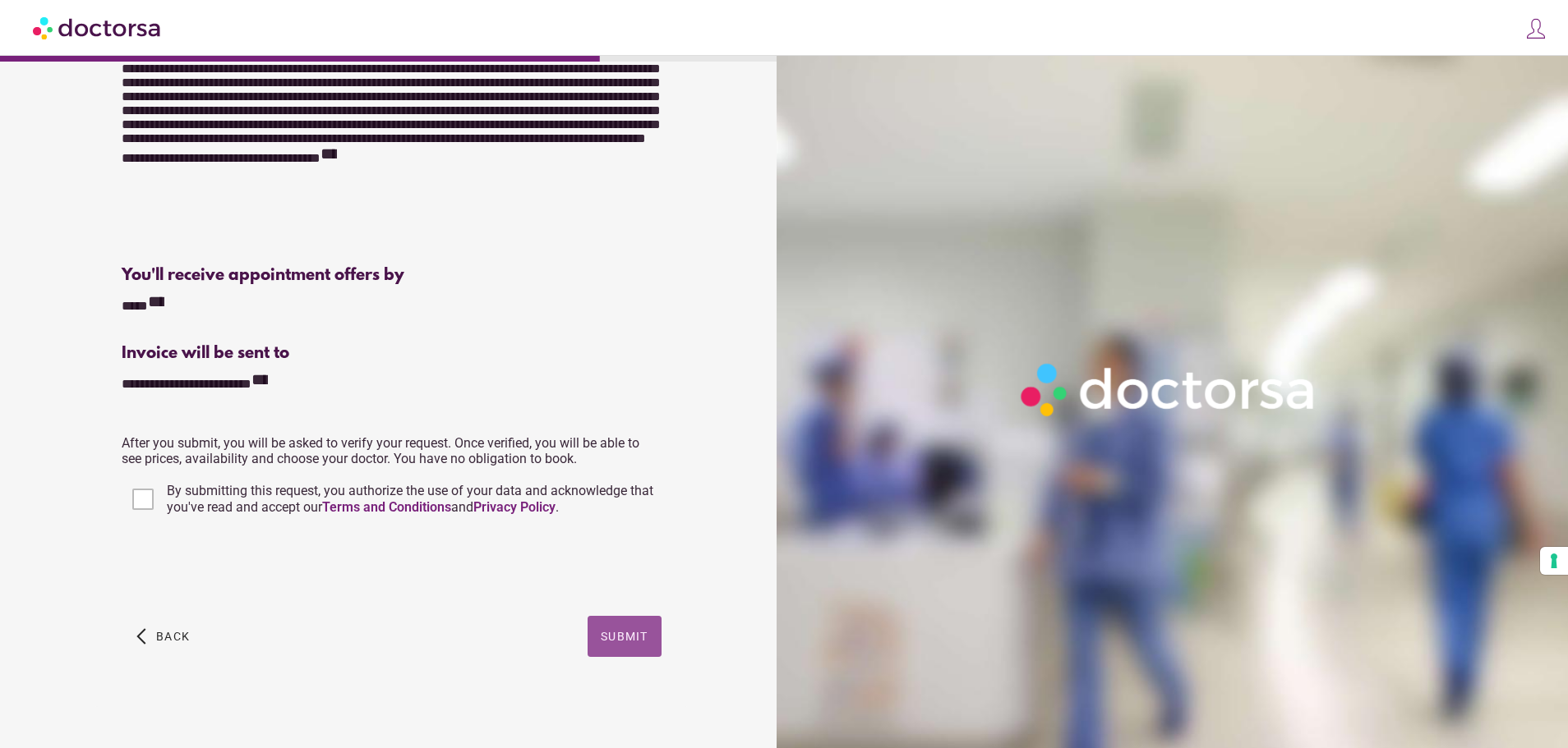
click at [630, 639] on span "Submit" at bounding box center [625, 636] width 48 height 13
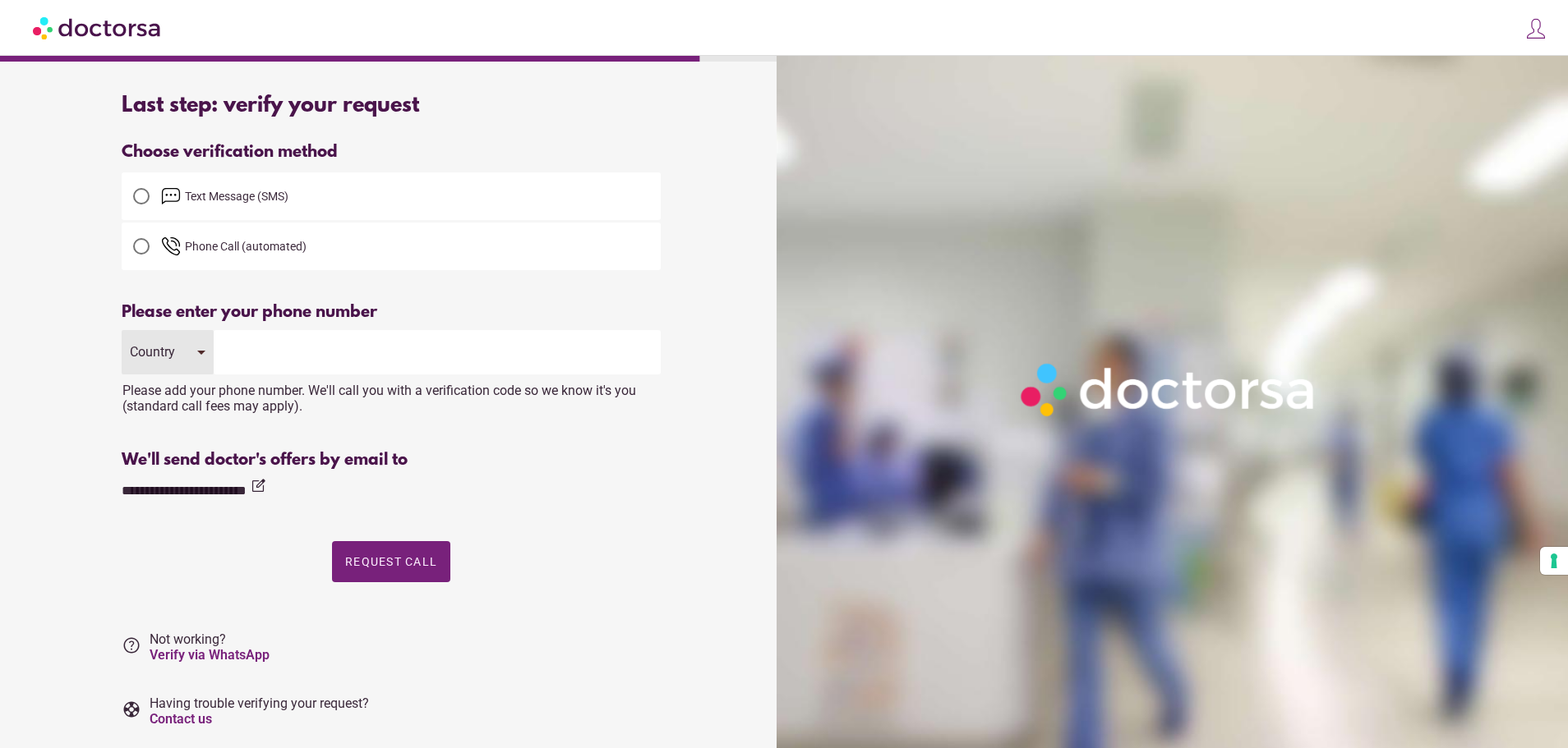
click at [247, 352] on input "tel" at bounding box center [437, 352] width 447 height 44
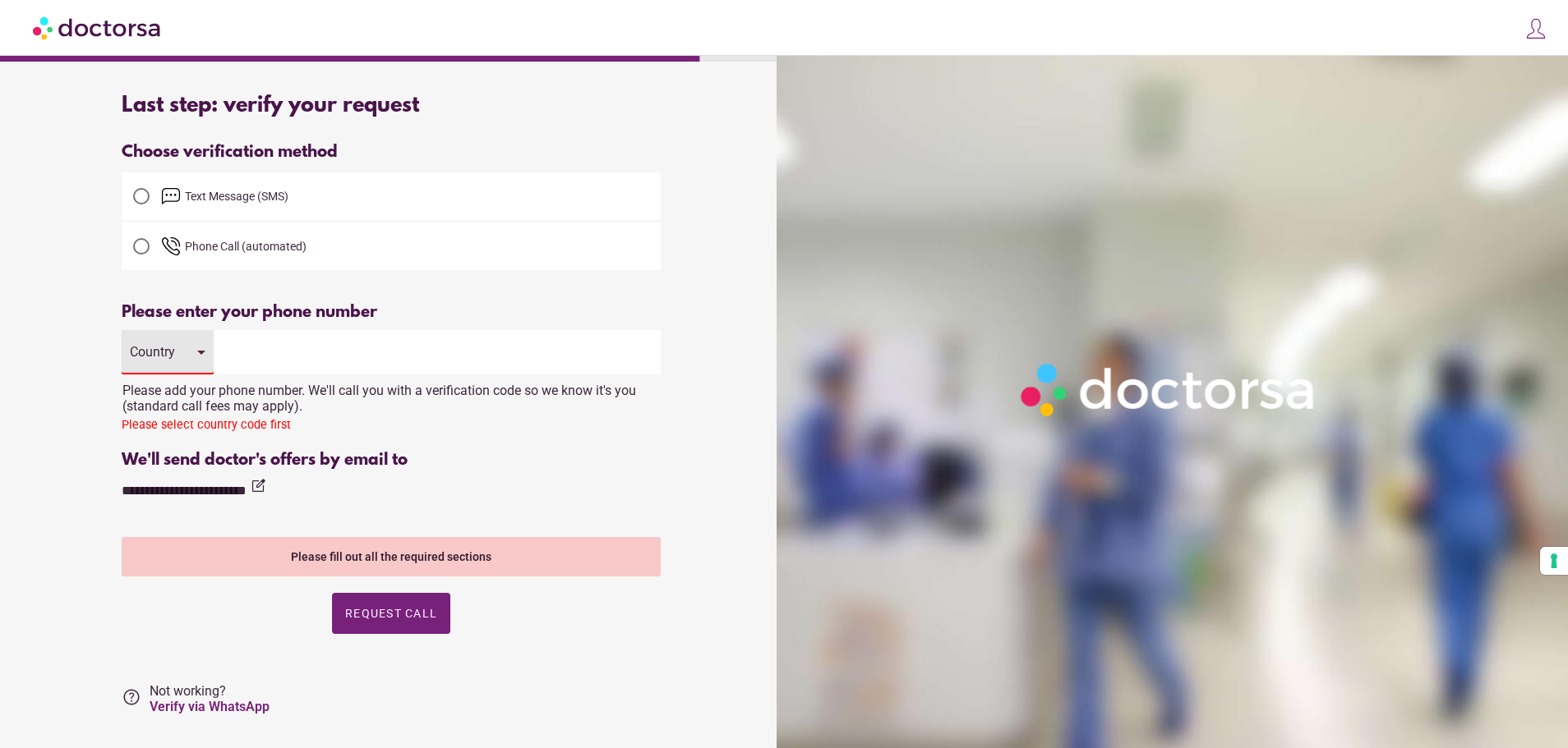
click at [276, 347] on input "tel" at bounding box center [437, 352] width 447 height 44
click at [195, 364] on div "Country" at bounding box center [168, 352] width 92 height 44
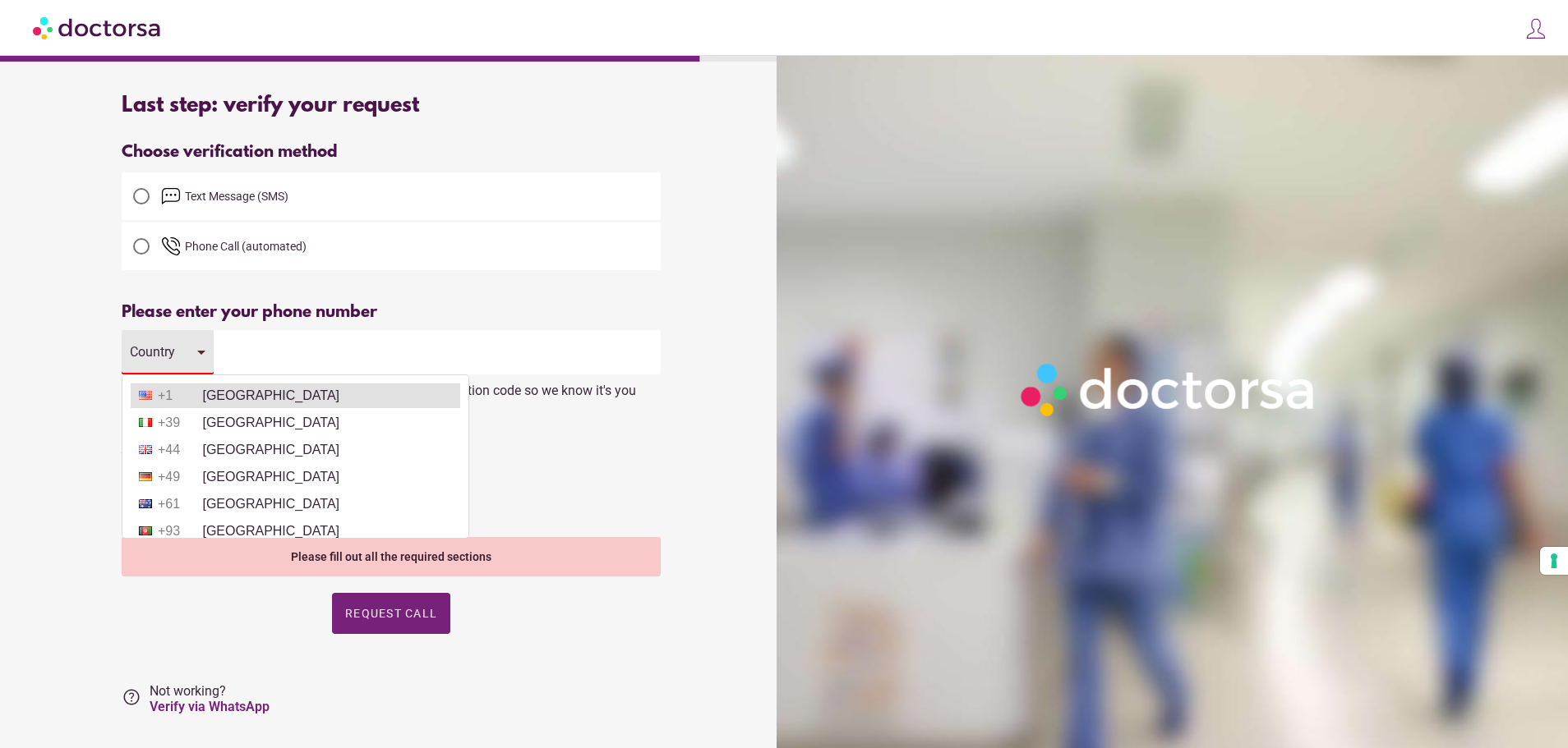
click at [216, 398] on li "+1 United States" at bounding box center [295, 396] width 330 height 25
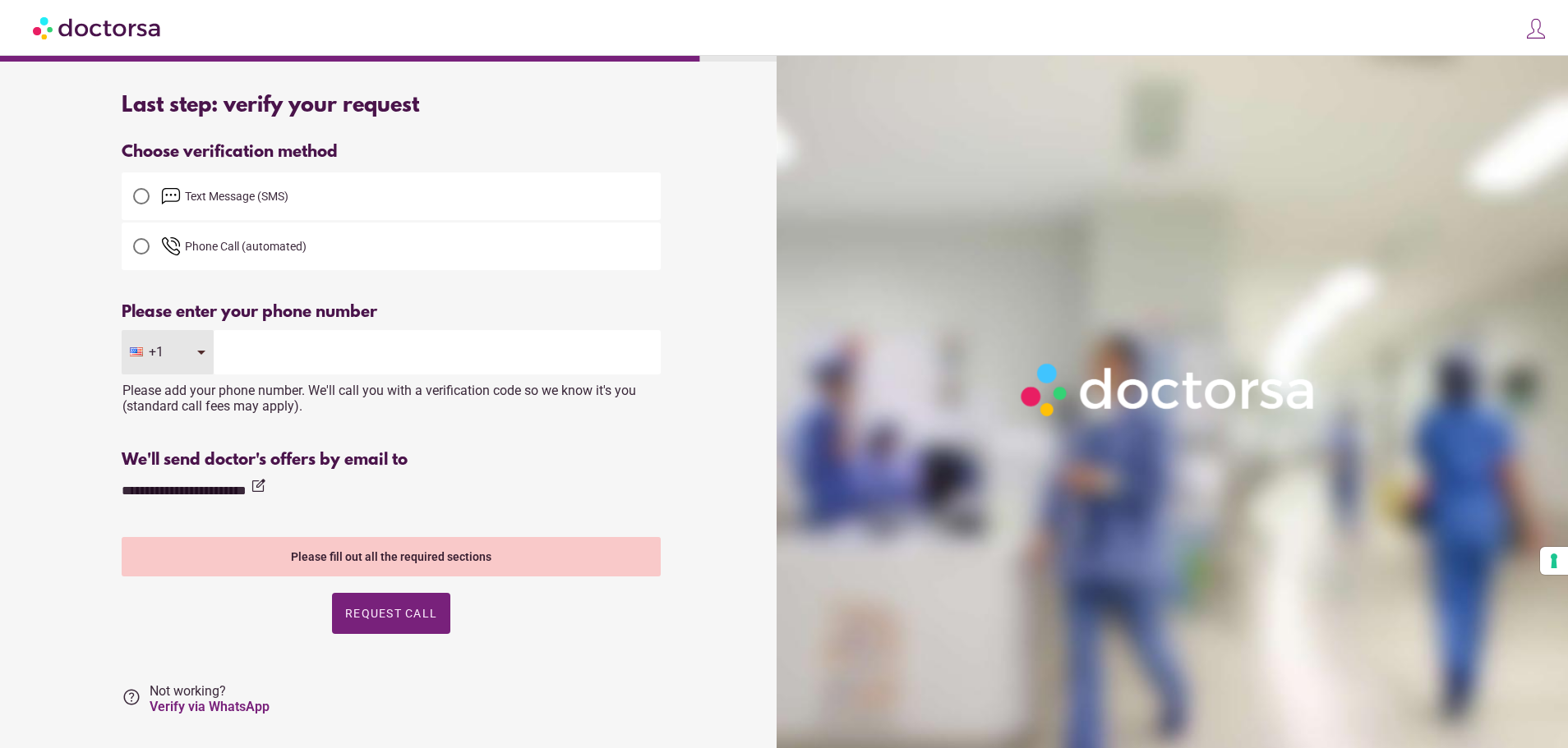
click at [257, 339] on input "tel" at bounding box center [437, 352] width 447 height 44
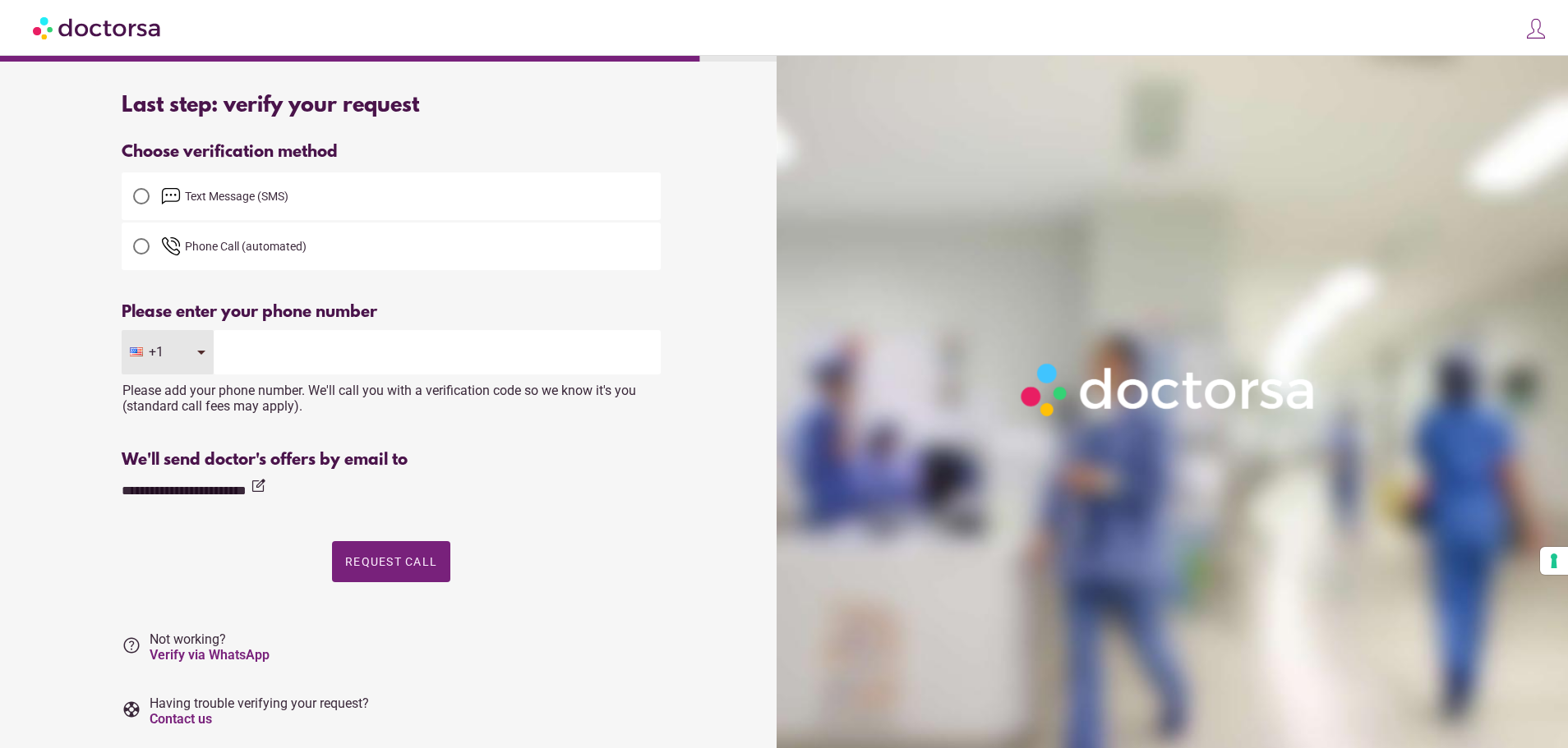
type input "**********"
click at [388, 558] on span "Request Call" at bounding box center [391, 562] width 92 height 13
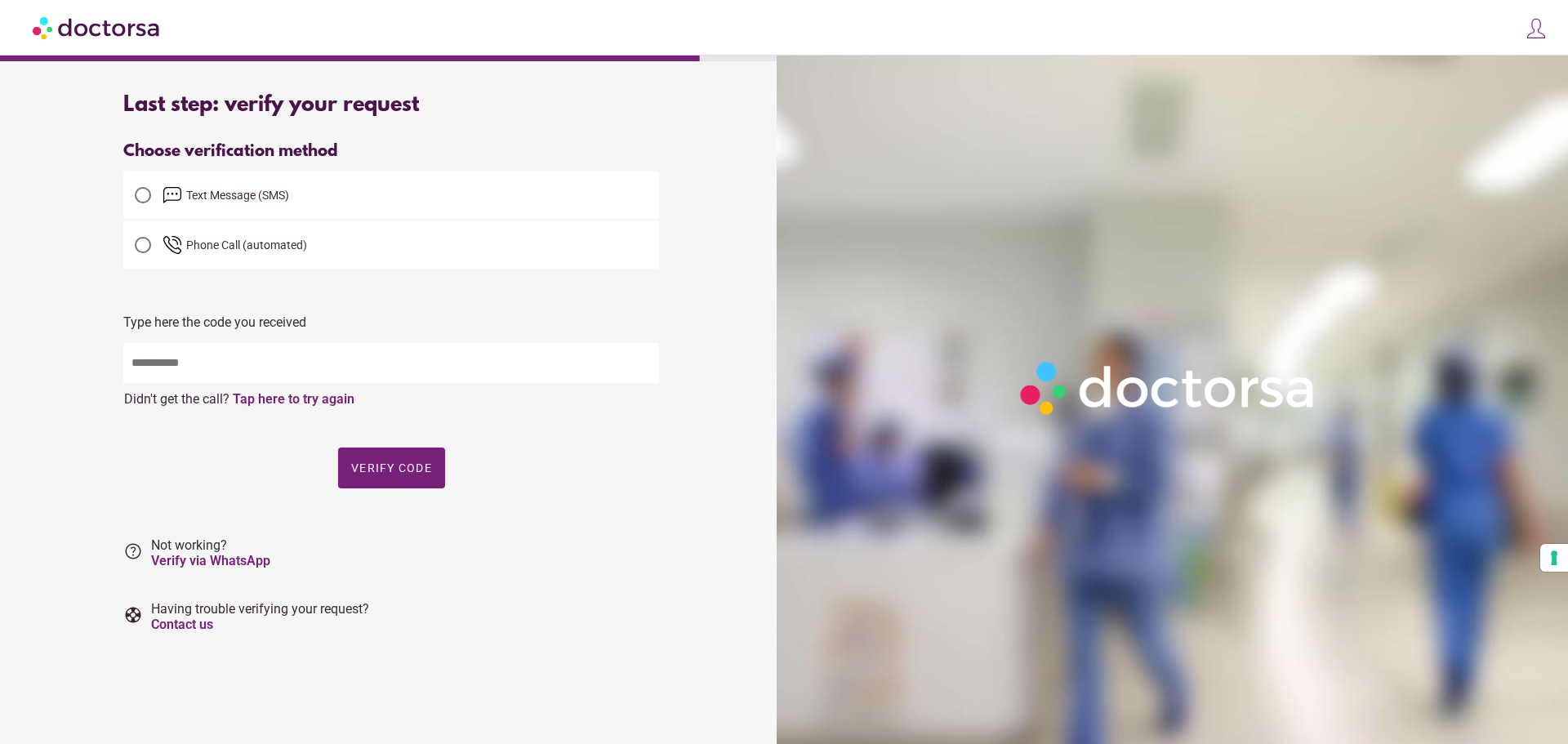
click at [228, 366] on input "text" at bounding box center [391, 364] width 536 height 40
type input "*****"
click at [400, 474] on span "Verify code" at bounding box center [392, 468] width 81 height 13
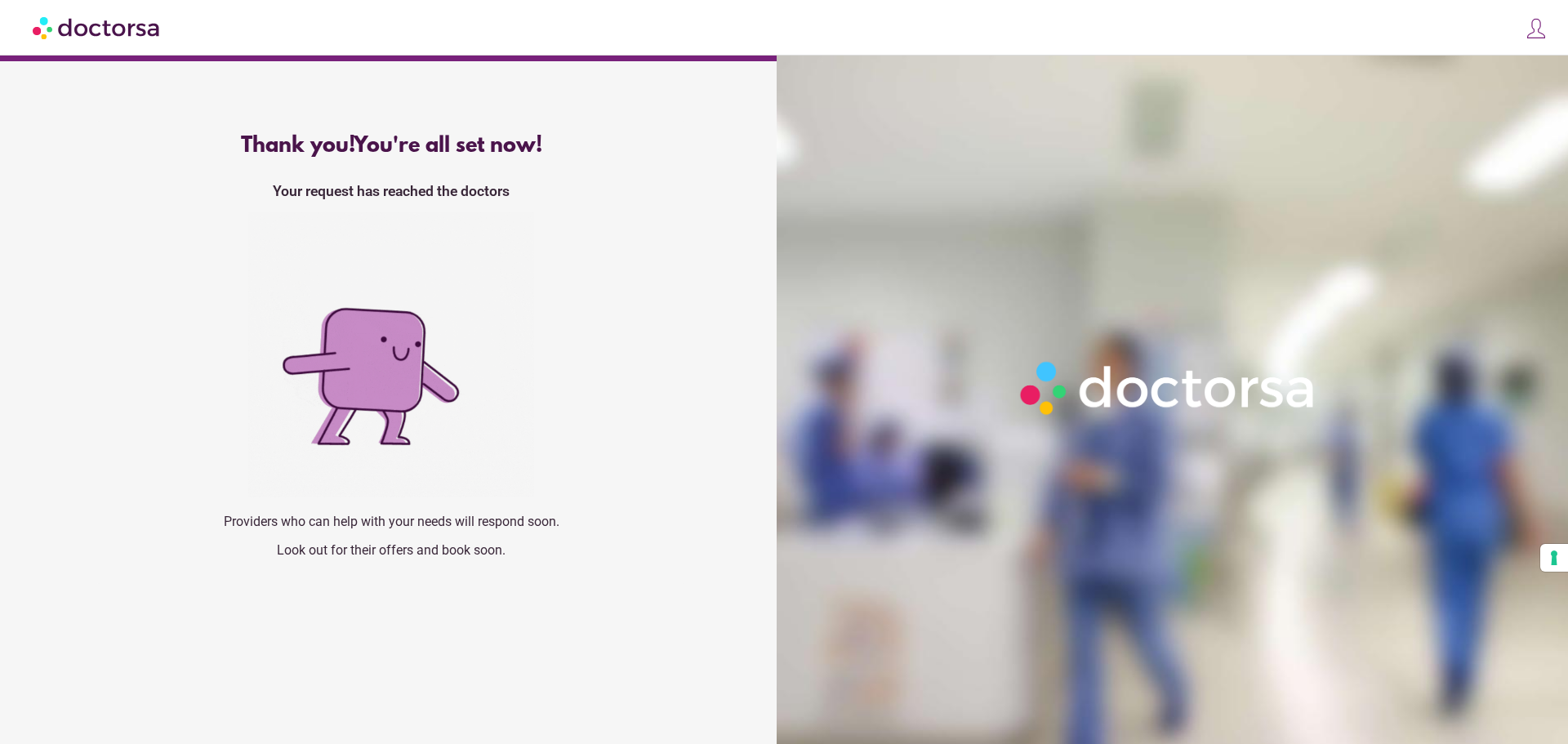
click at [400, 476] on img at bounding box center [392, 355] width 286 height 286
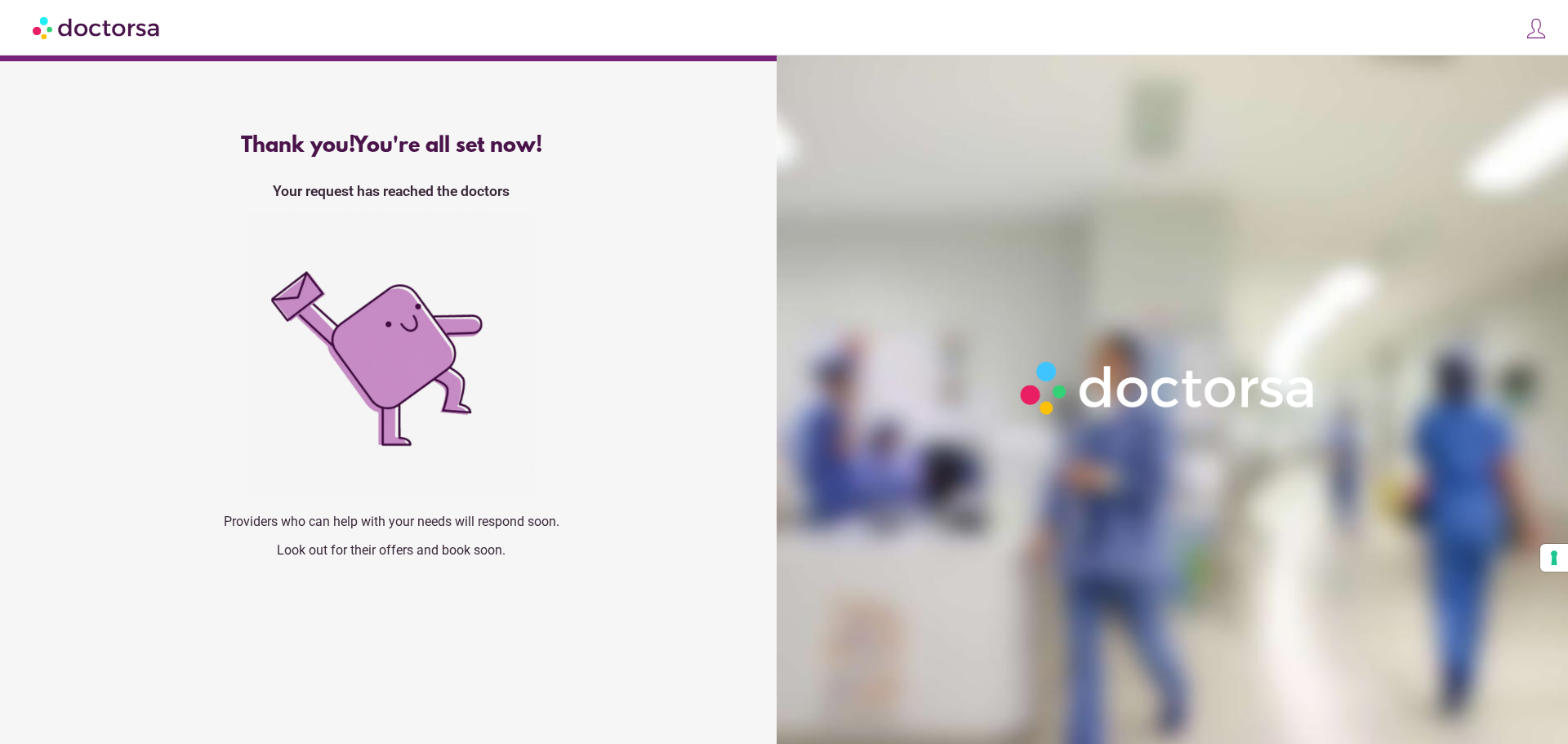
click at [0, 512] on div "What brings you in? Get Urgent Care Online Immediate primary care, 24/7 help Se…" at bounding box center [784, 353] width 1568 height 707
click at [126, 18] on img at bounding box center [97, 27] width 129 height 37
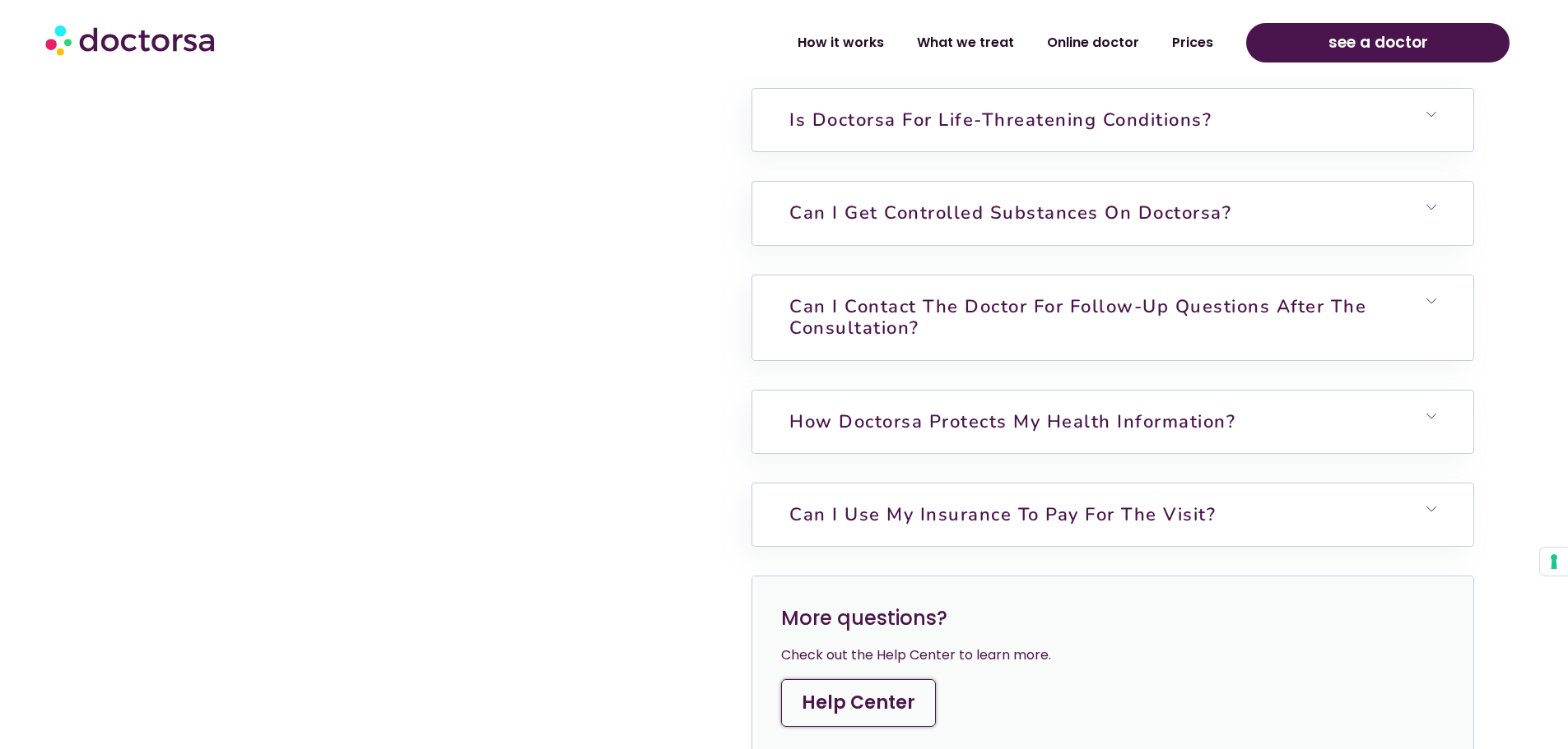
scroll to position [4765, 0]
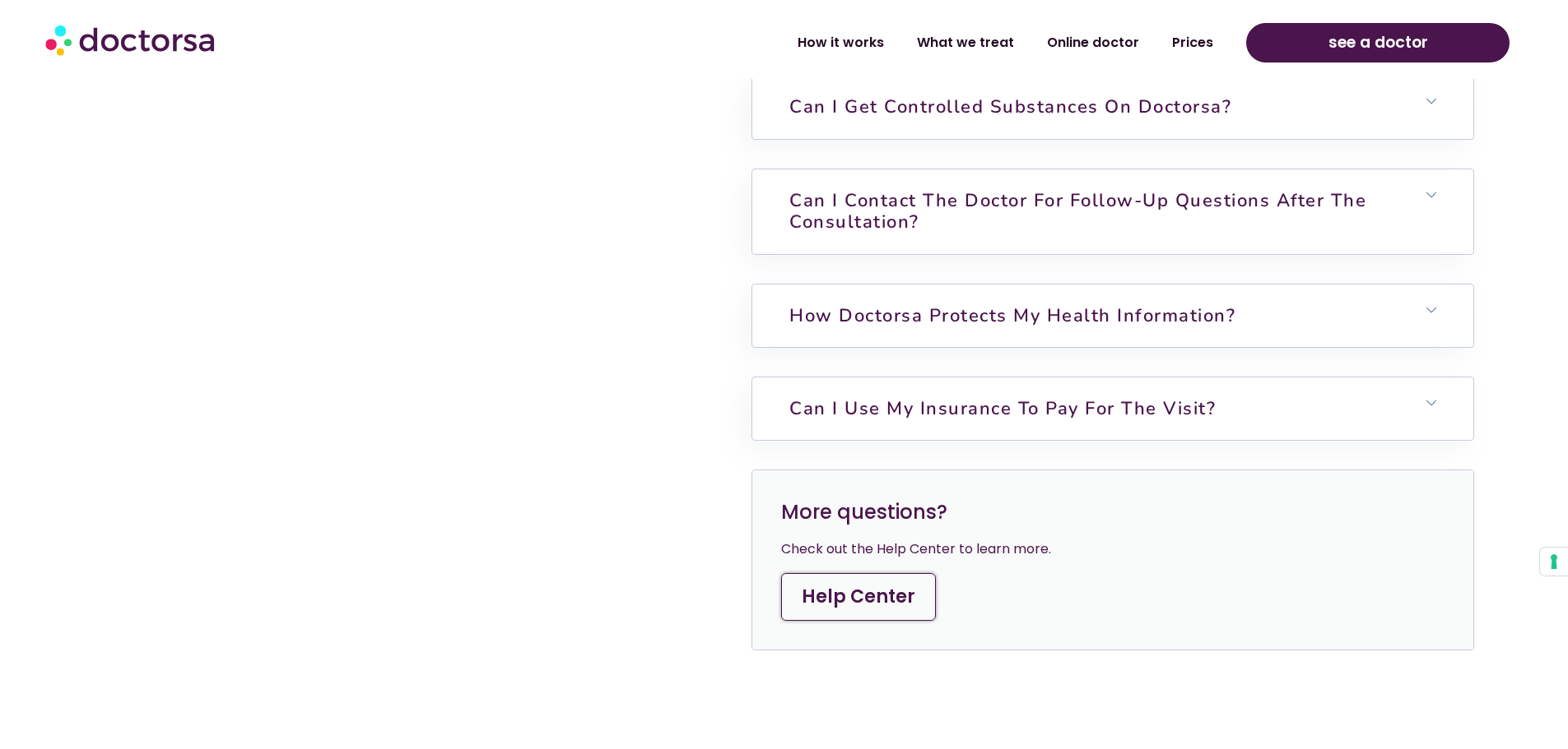
click at [854, 587] on link "Help Center" at bounding box center [858, 597] width 155 height 48
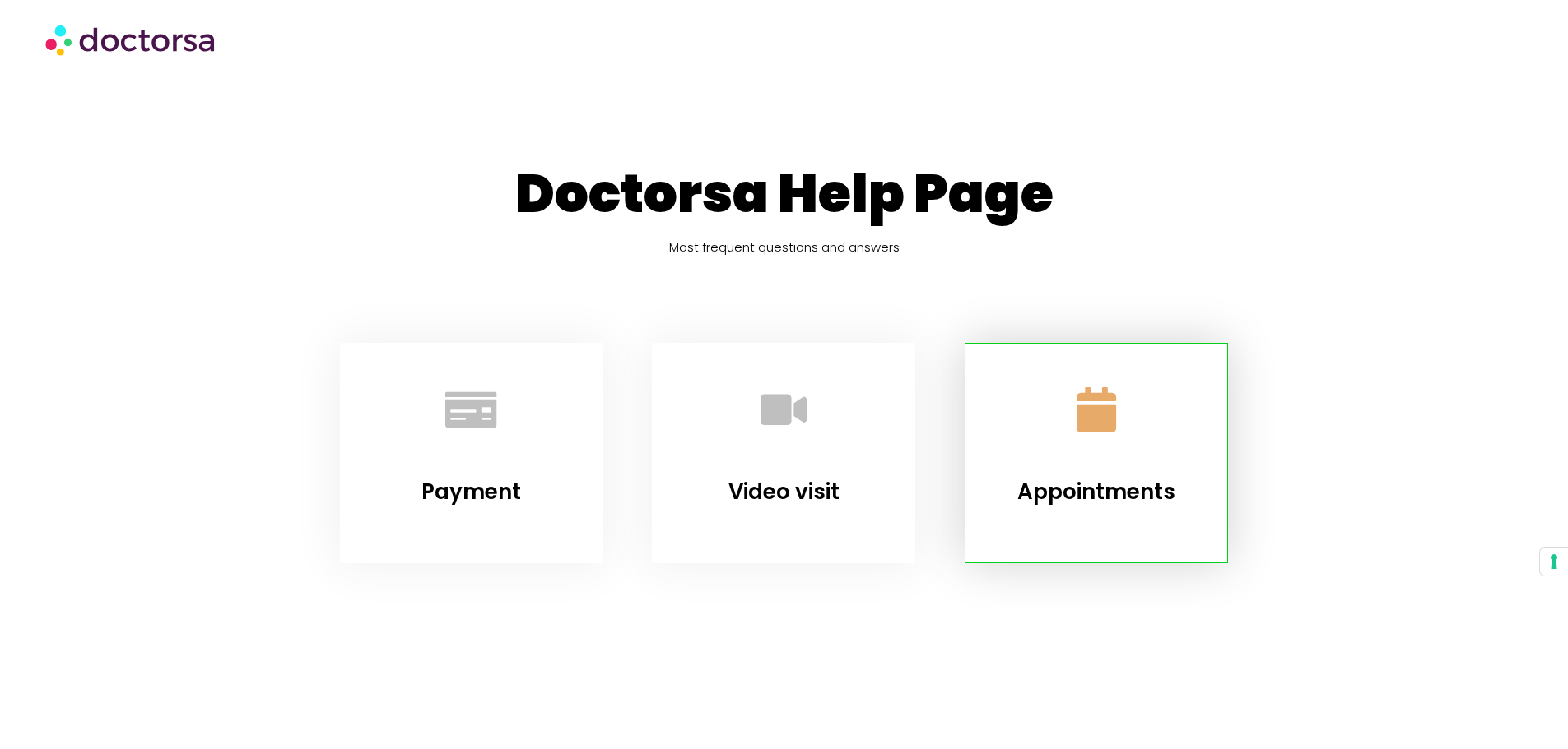
click at [1096, 383] on link "Appointments" at bounding box center [1096, 409] width 100 height 100
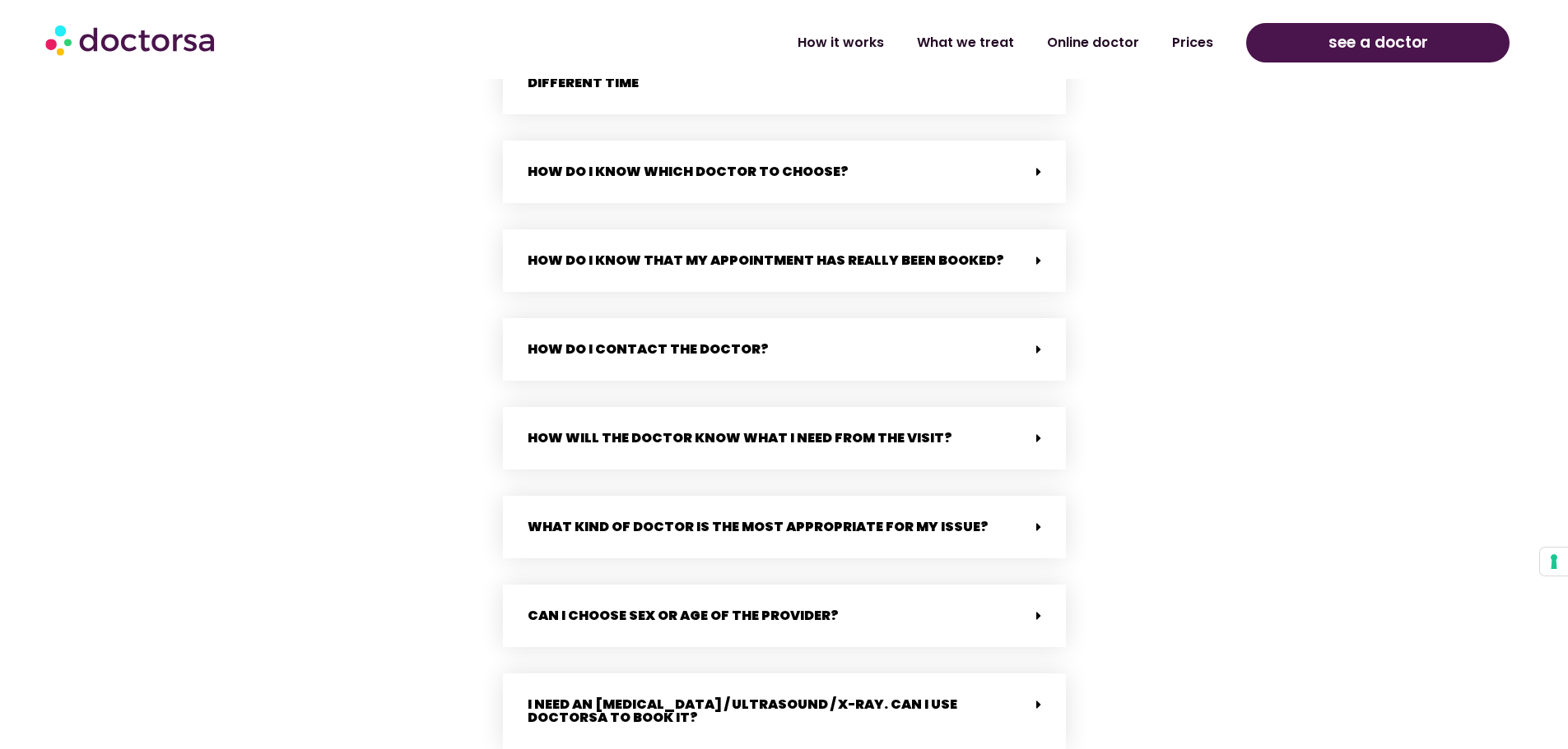
scroll to position [2748, 0]
click at [1048, 244] on div "How do I know that my appointment has really been booked?" at bounding box center [784, 260] width 563 height 63
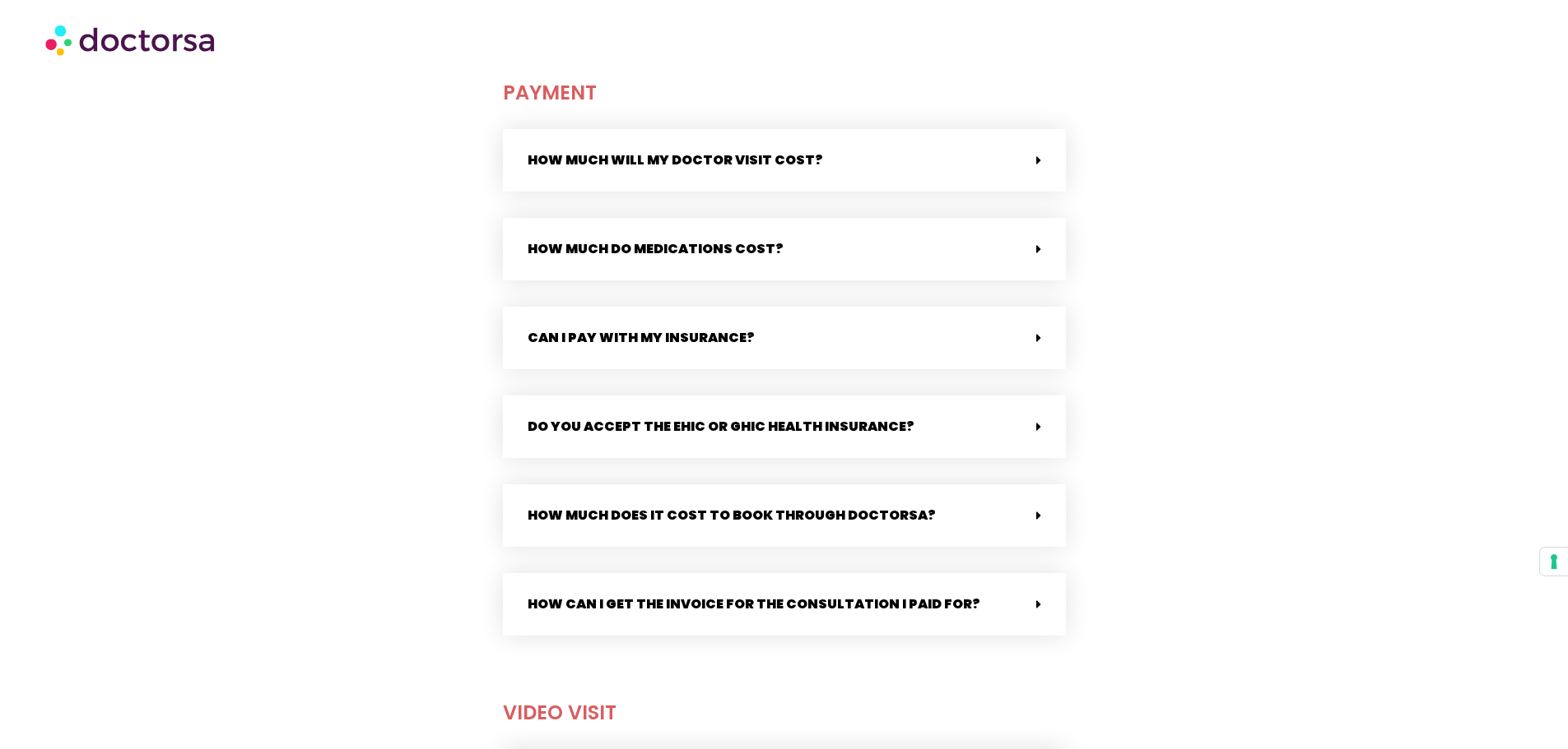
scroll to position [0, 0]
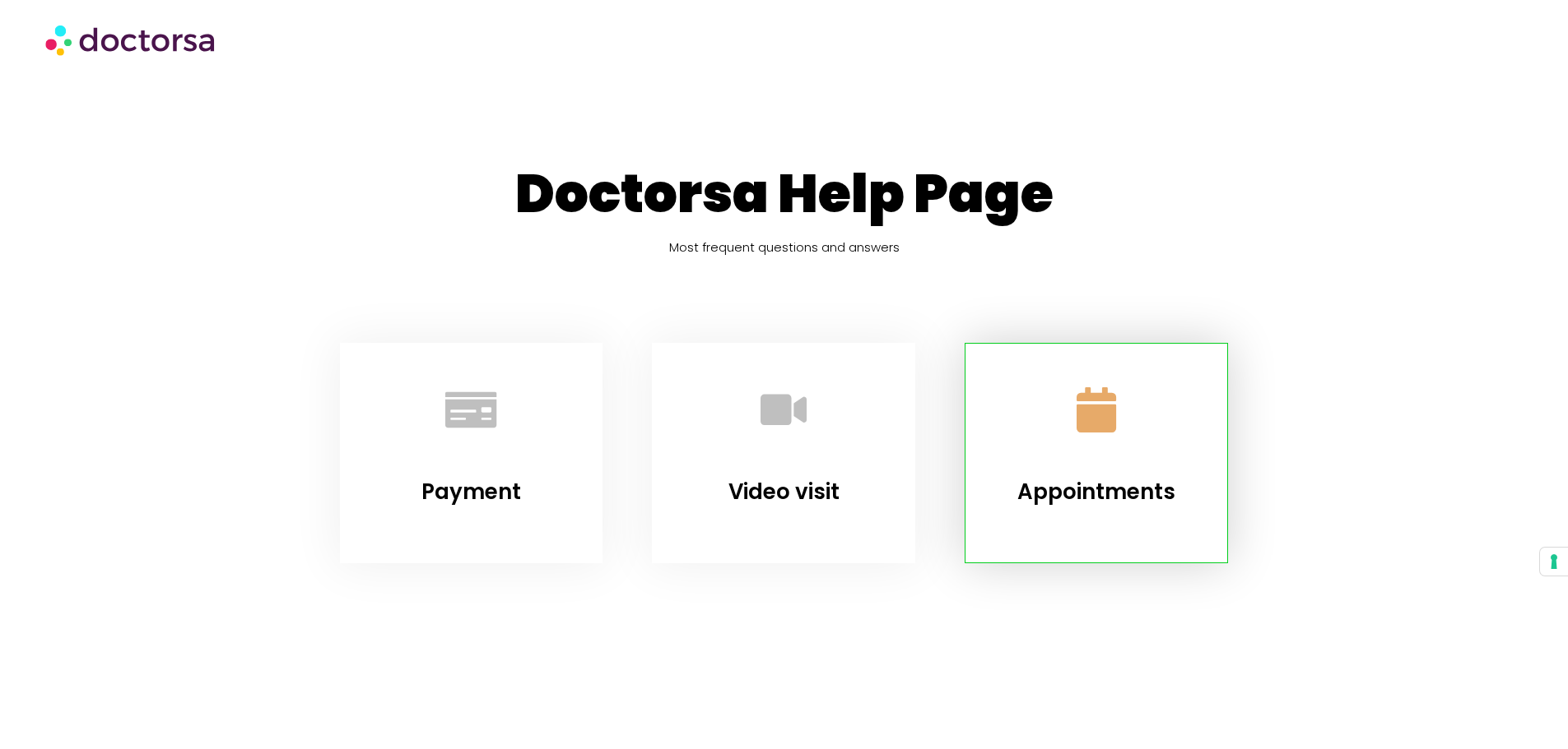
click at [1090, 424] on icon "Appointments" at bounding box center [1096, 409] width 45 height 45
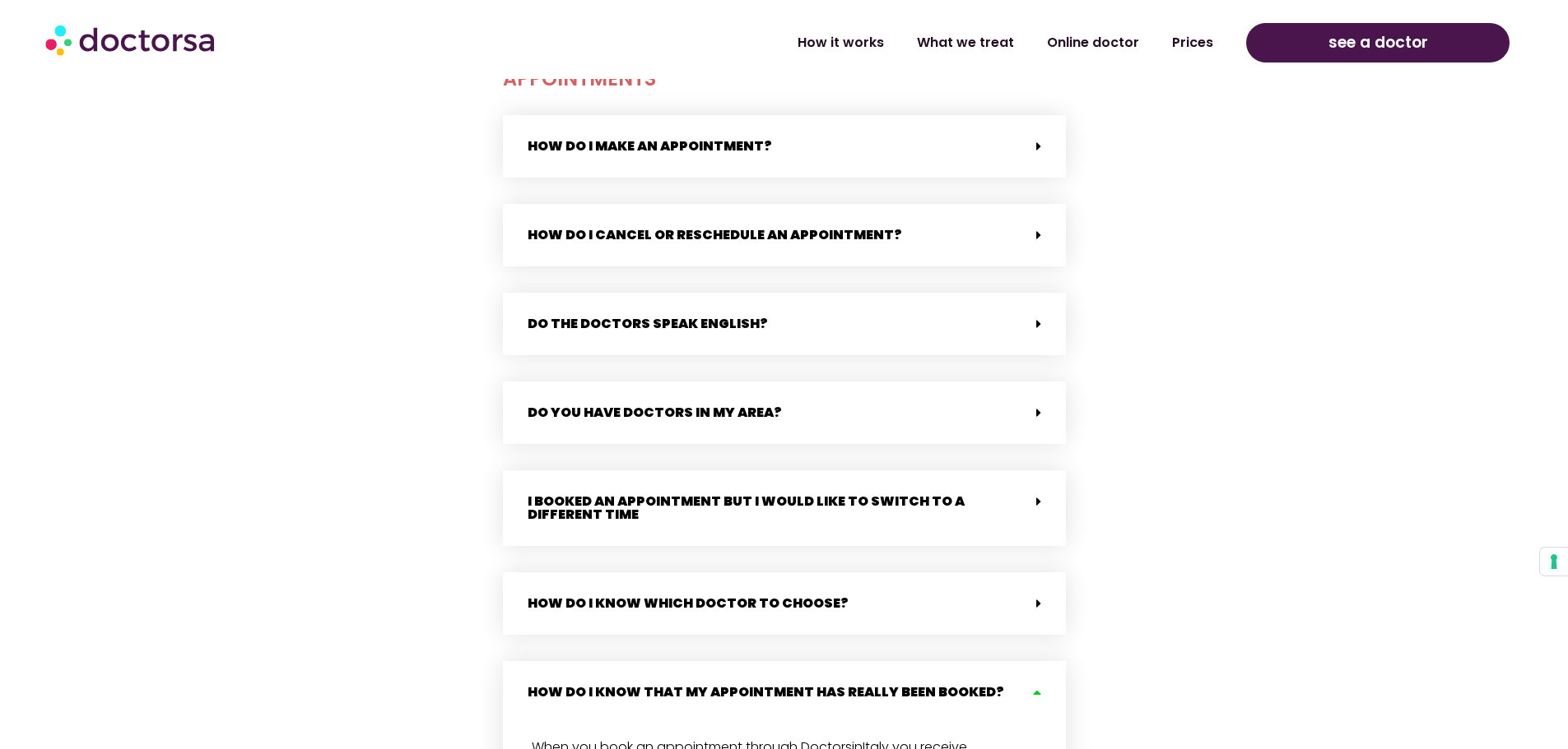
scroll to position [2320, 0]
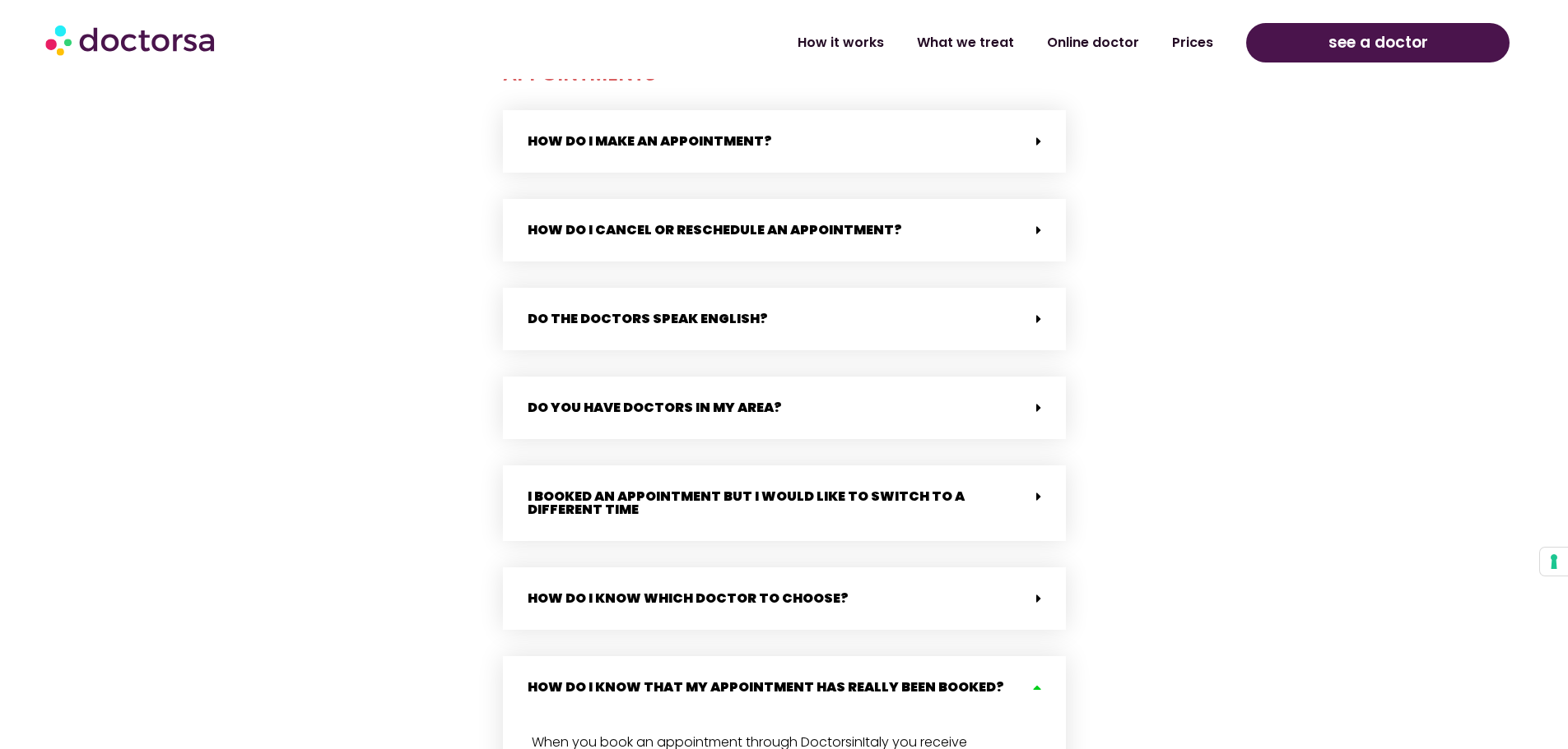
click at [218, 35] on img at bounding box center [131, 40] width 173 height 50
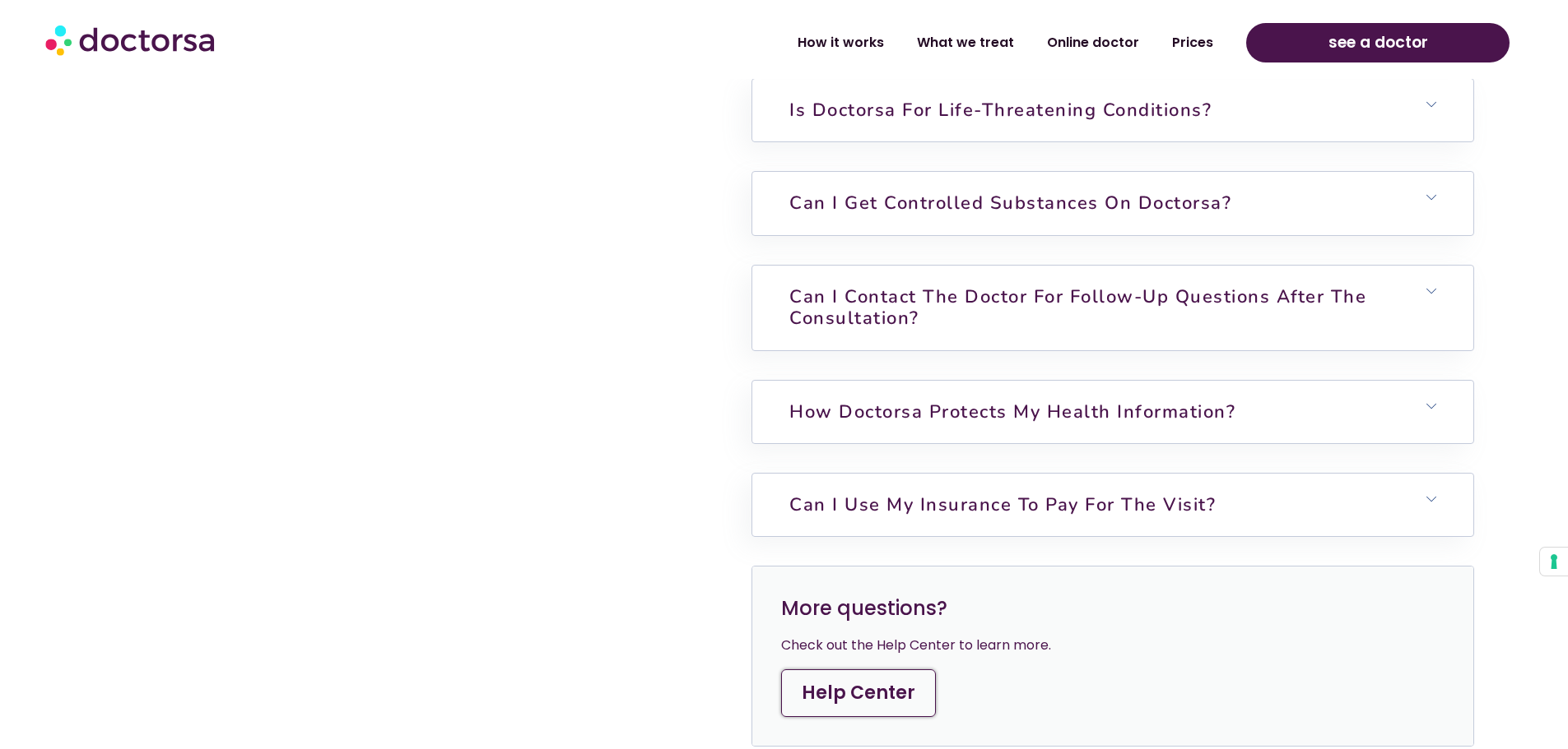
scroll to position [4690, 0]
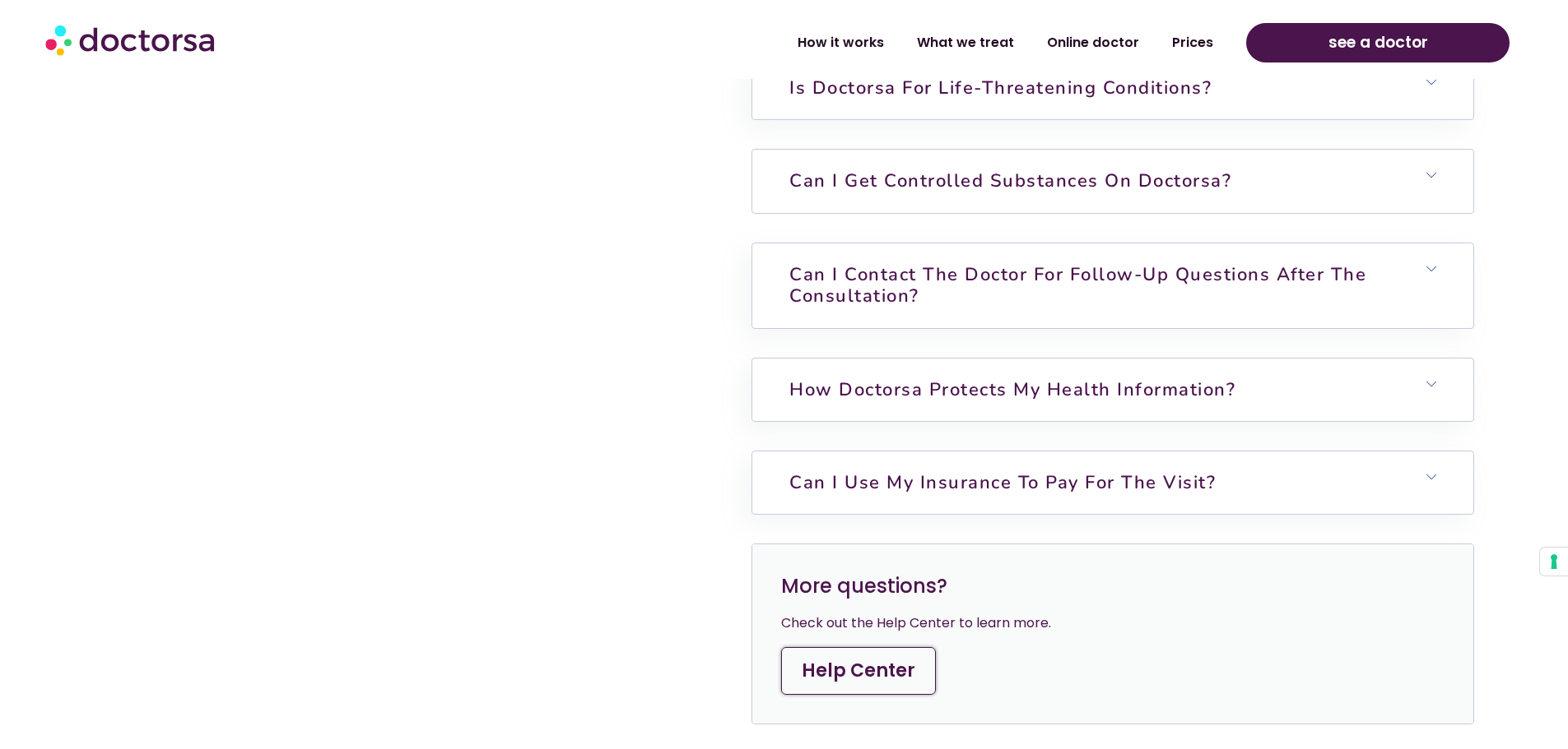
click at [1439, 170] on h6 "Can I get controlled substances on Doctorsa?" at bounding box center [1112, 180] width 720 height 63
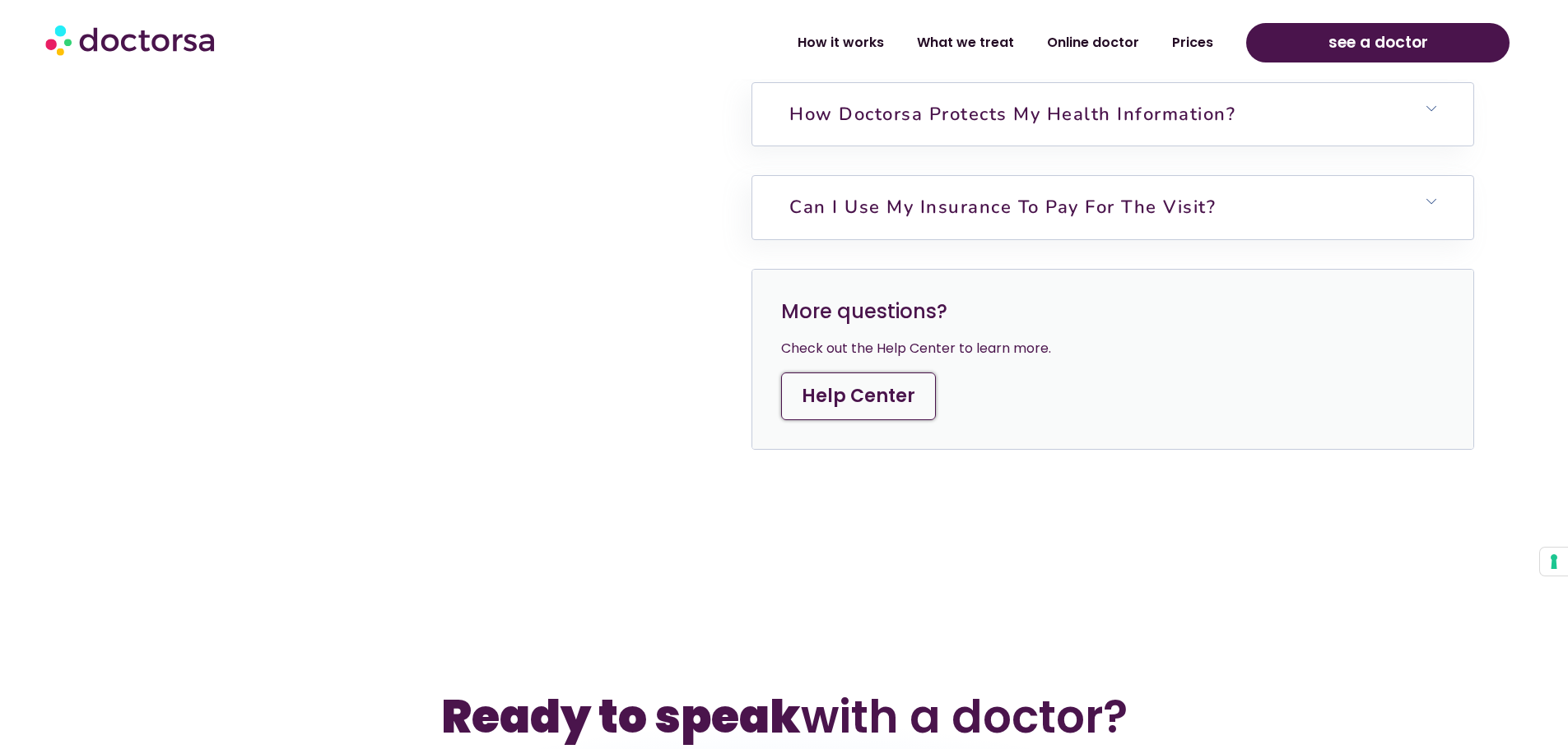
scroll to position [5030, 0]
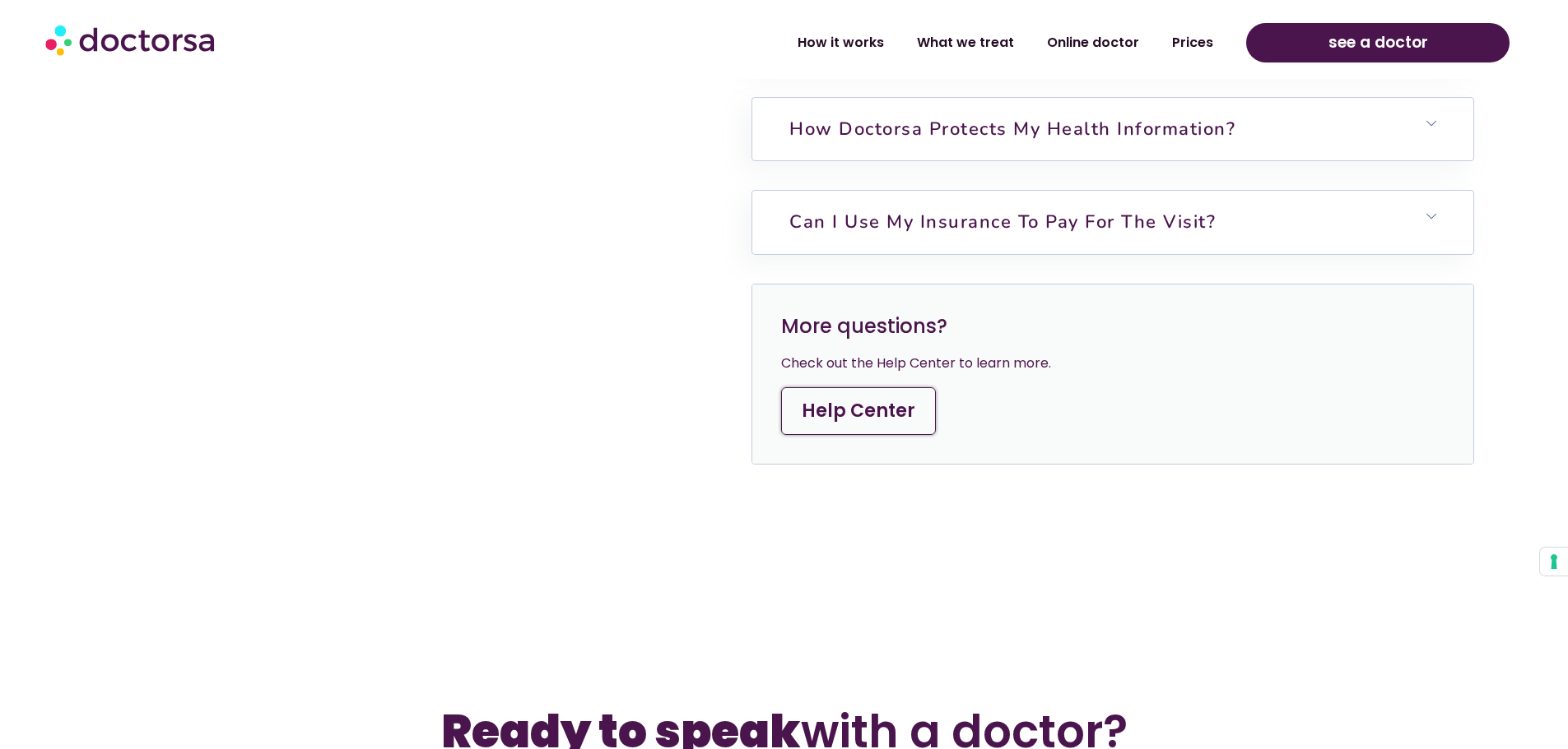
click at [892, 435] on link "Help Center" at bounding box center [858, 411] width 155 height 48
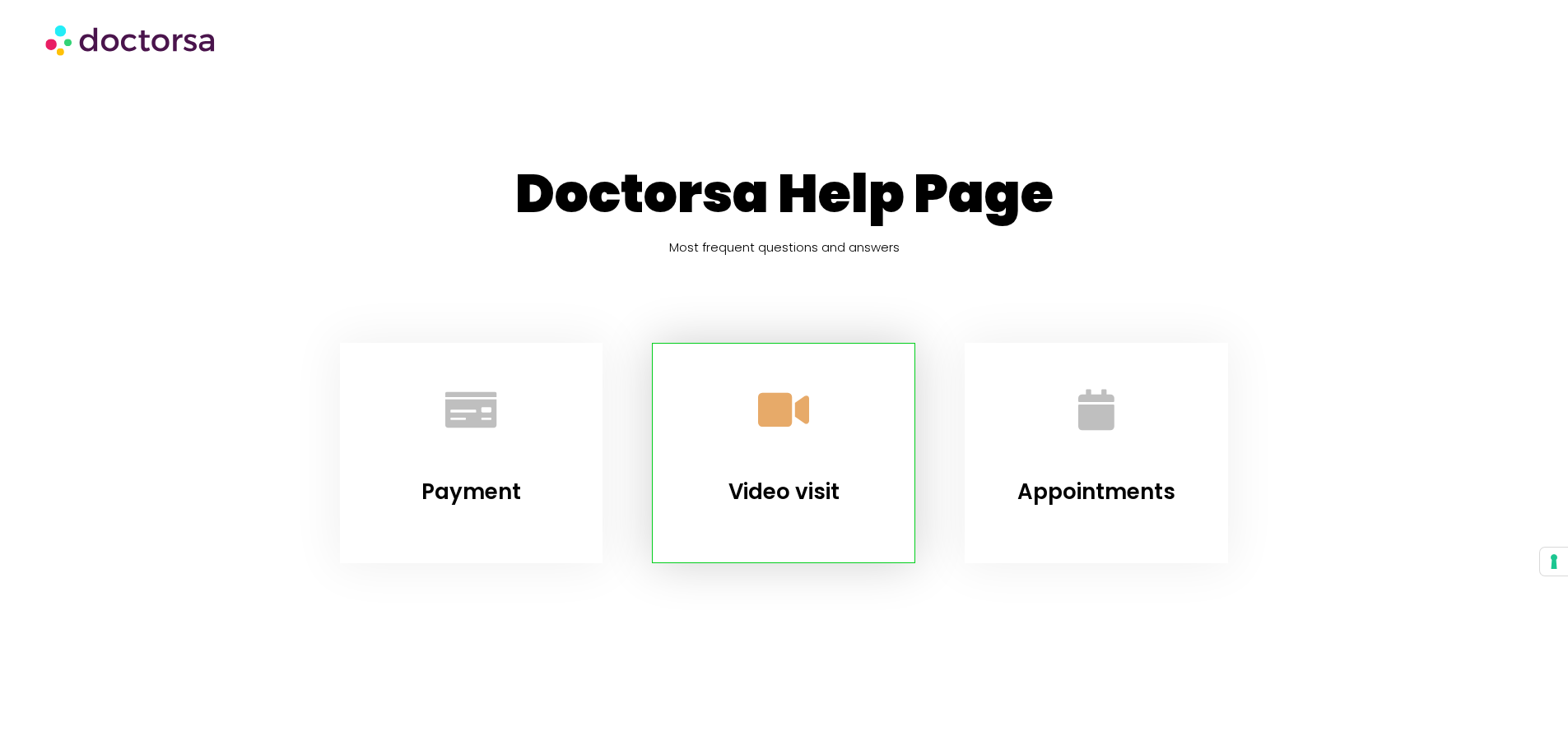
click at [822, 431] on link "Video visit" at bounding box center [784, 409] width 100 height 100
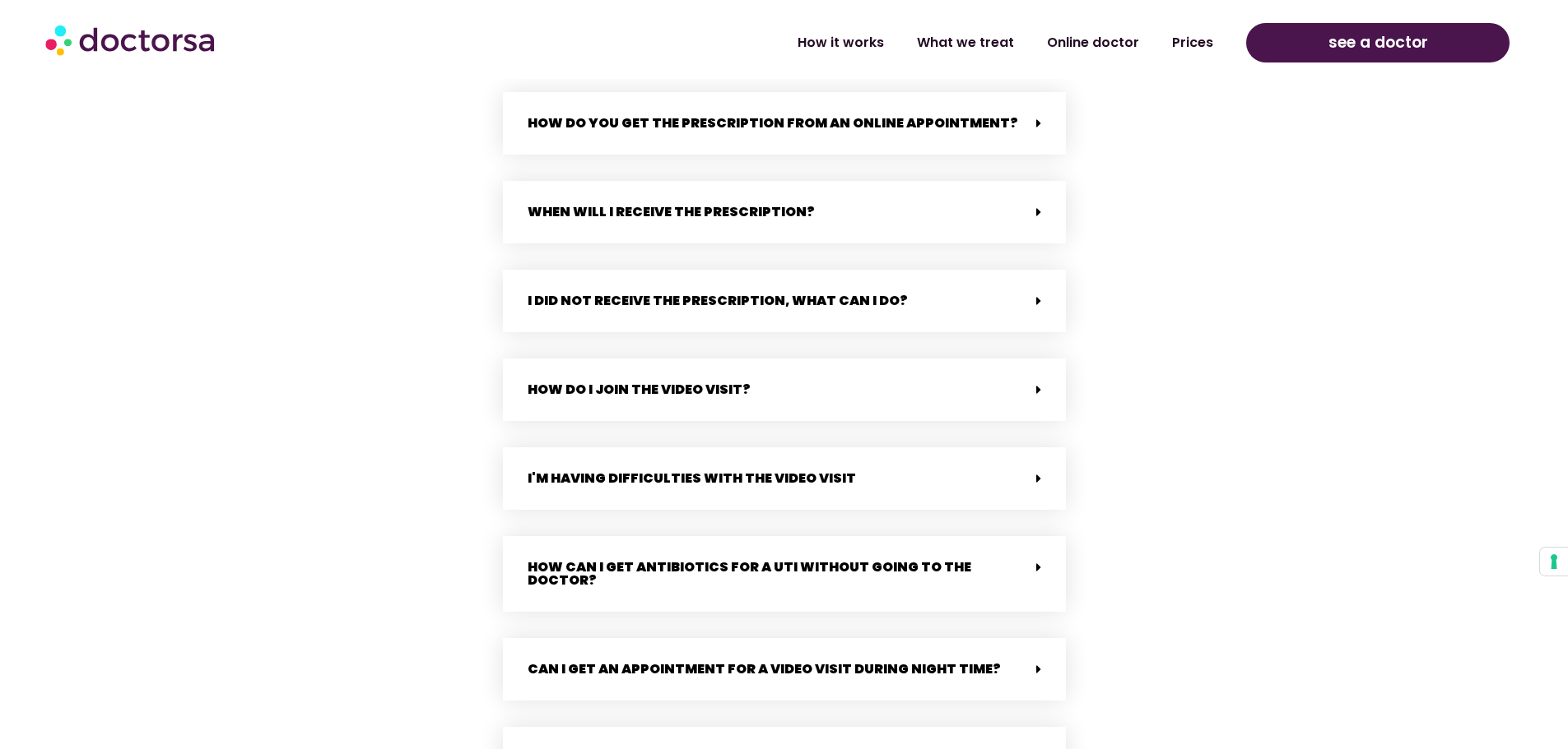
scroll to position [1332, 0]
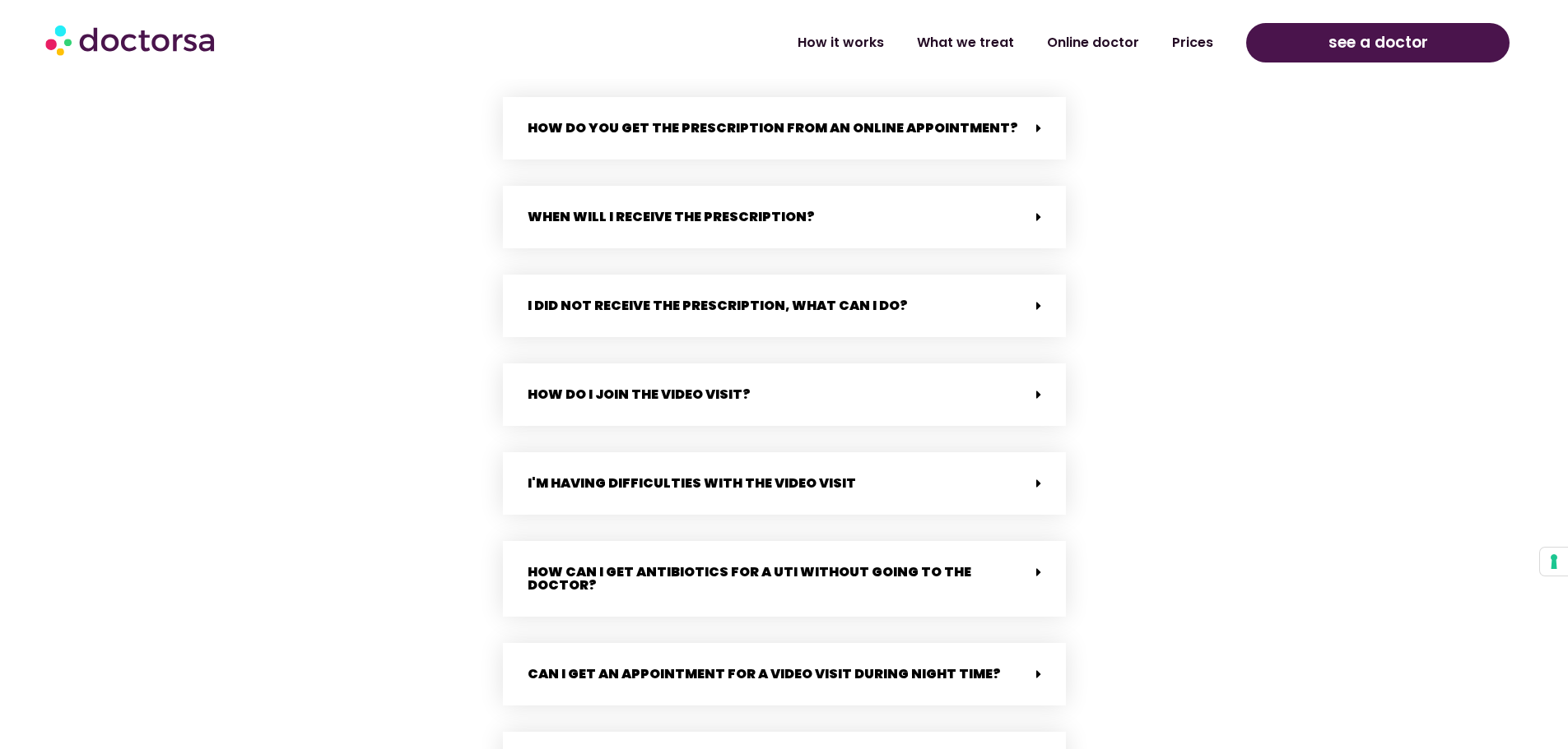
click at [1031, 491] on div "I'm having difficulties with the video visit" at bounding box center [784, 484] width 563 height 63
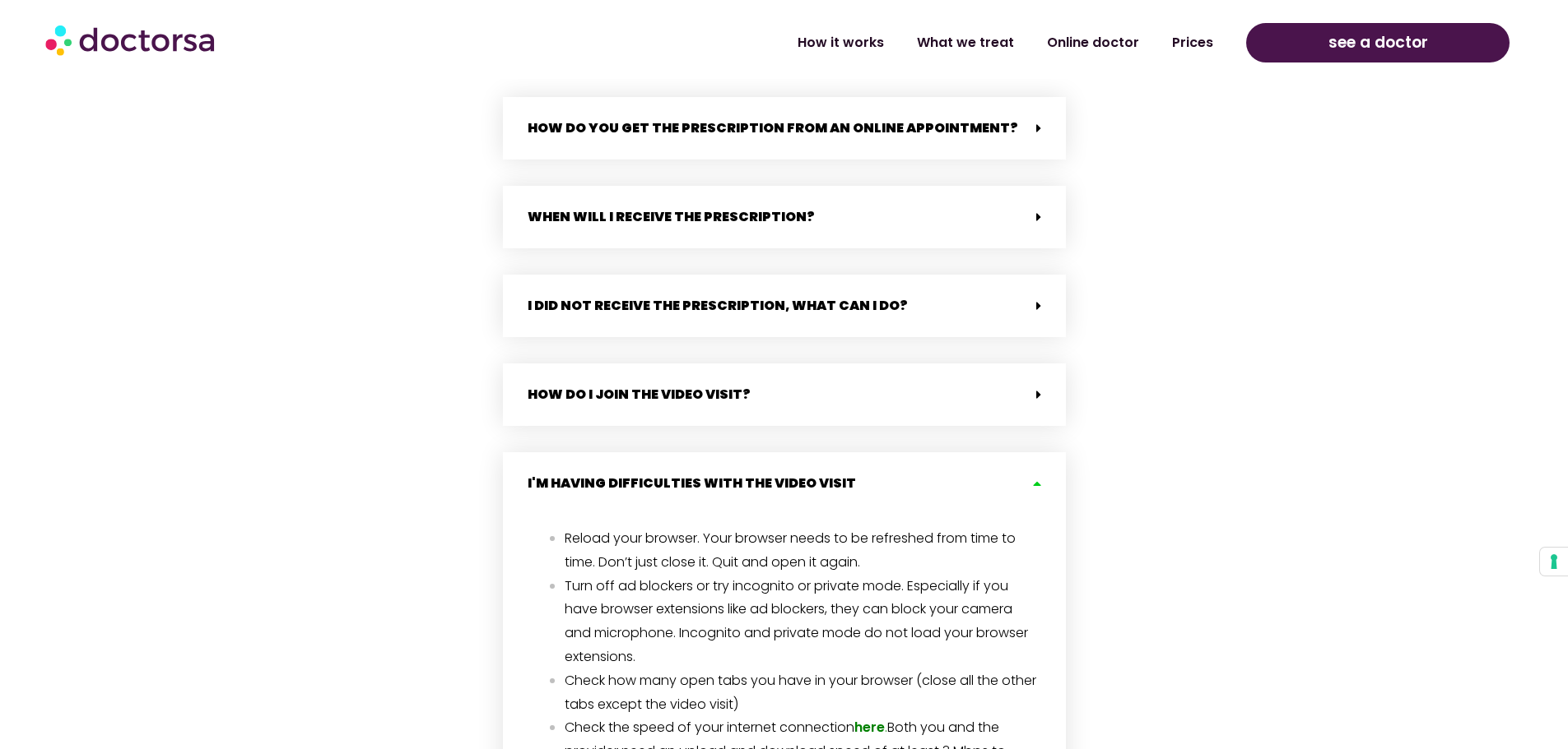
click at [743, 538] on span "Reload your browser. Your browser needs to be refreshed from time to time. Don’…" at bounding box center [790, 550] width 451 height 42
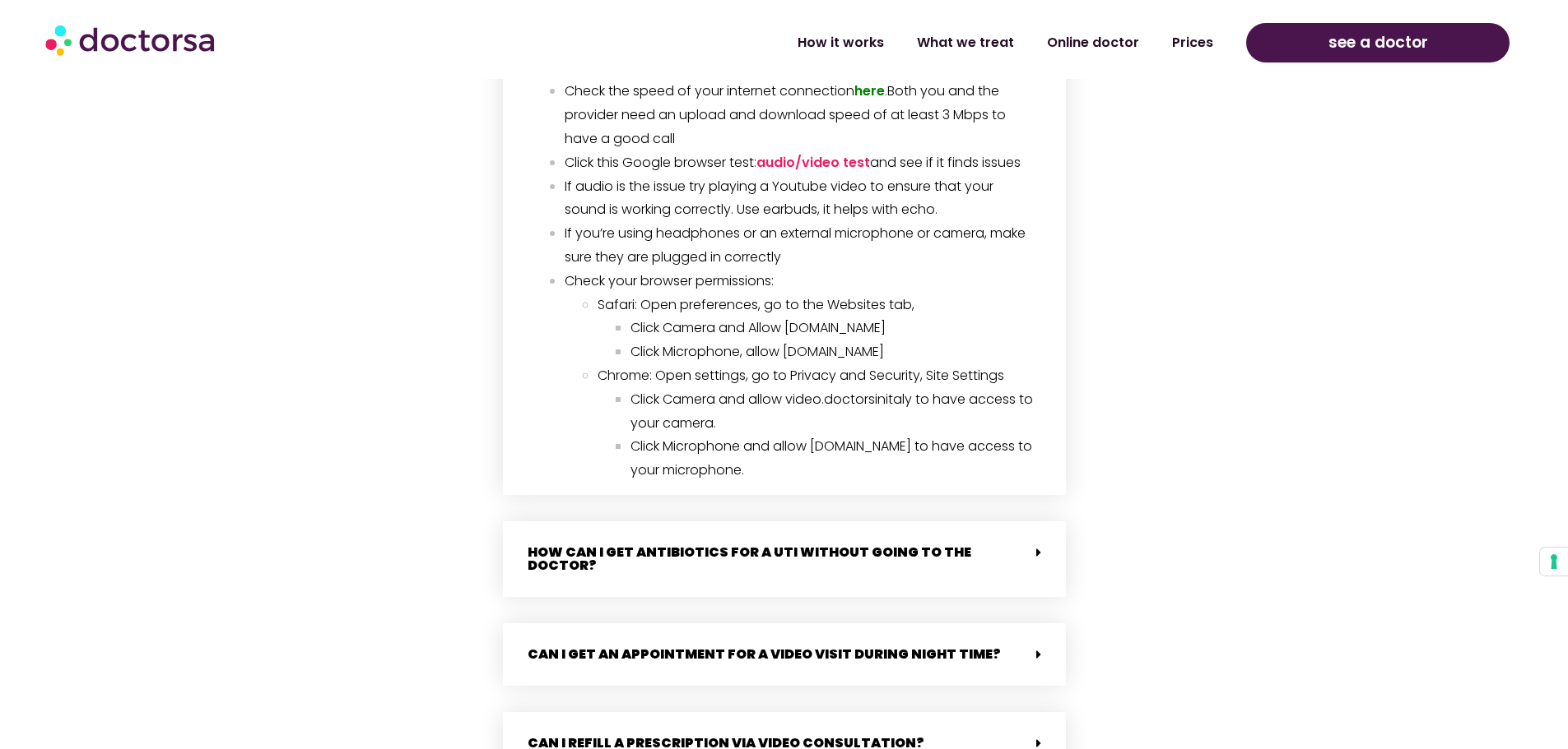
scroll to position [1990, 0]
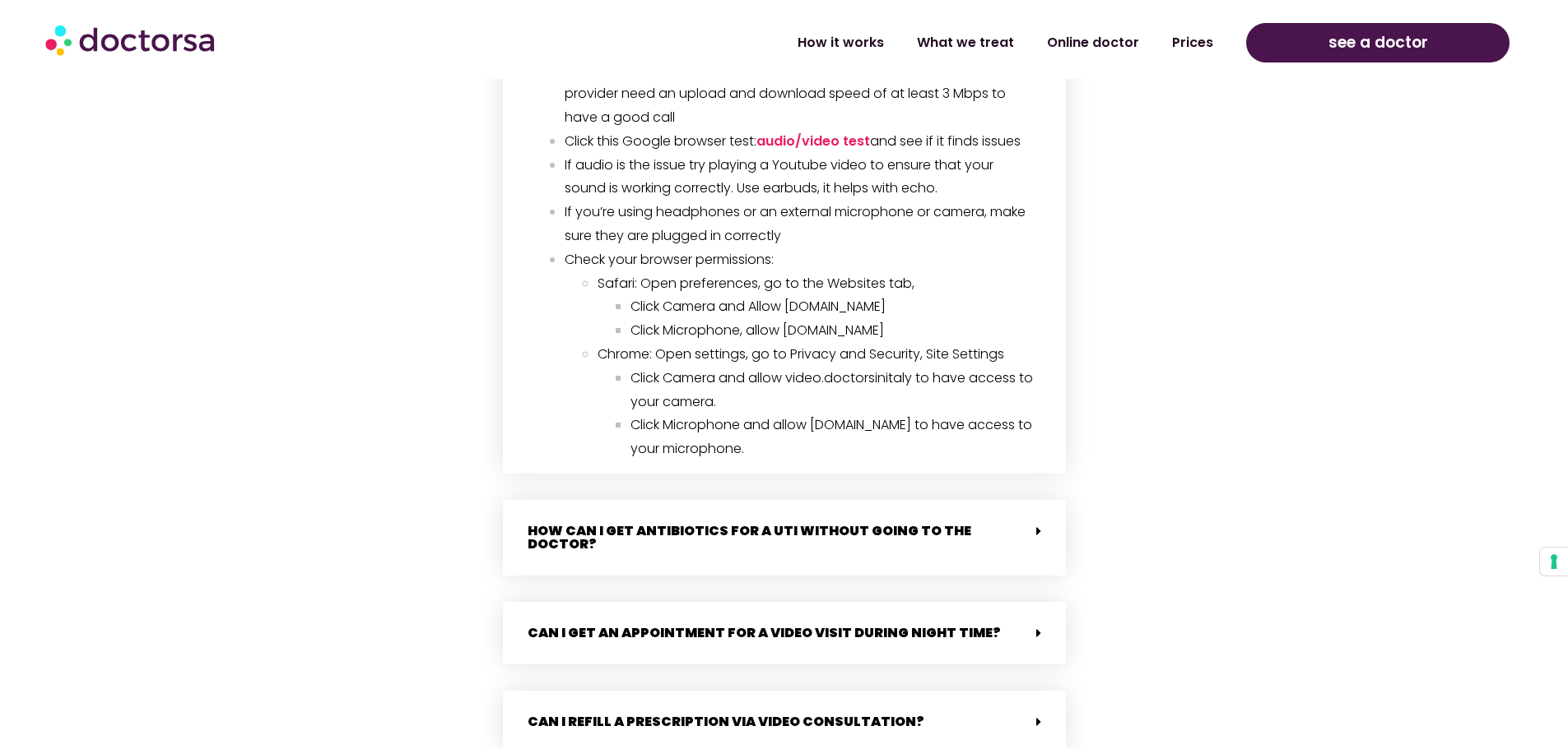
click at [1033, 533] on span at bounding box center [1034, 531] width 13 height 14
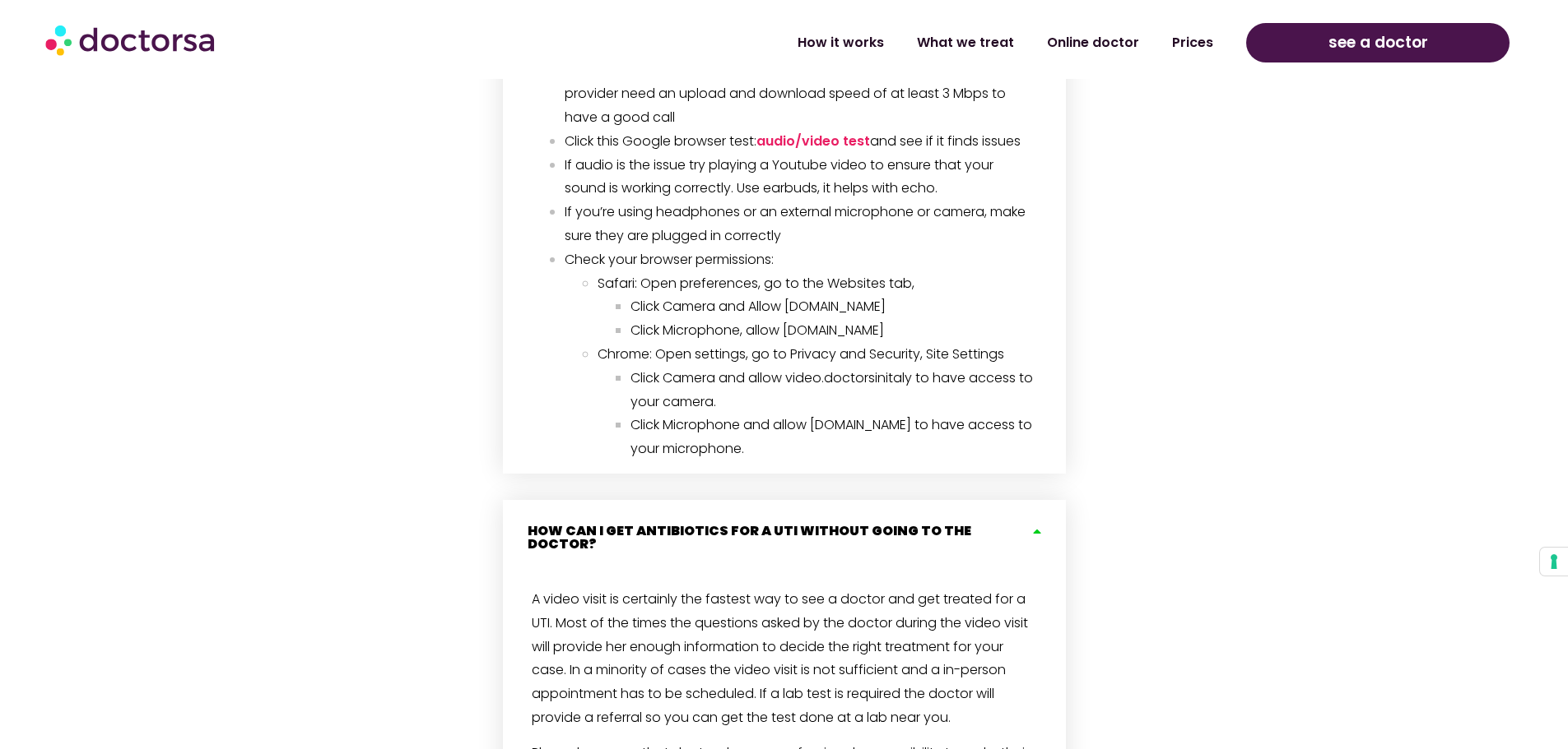
click at [744, 591] on span "A video visit is certainly the fastest way to see a doctor and get treated for …" at bounding box center [780, 658] width 496 height 137
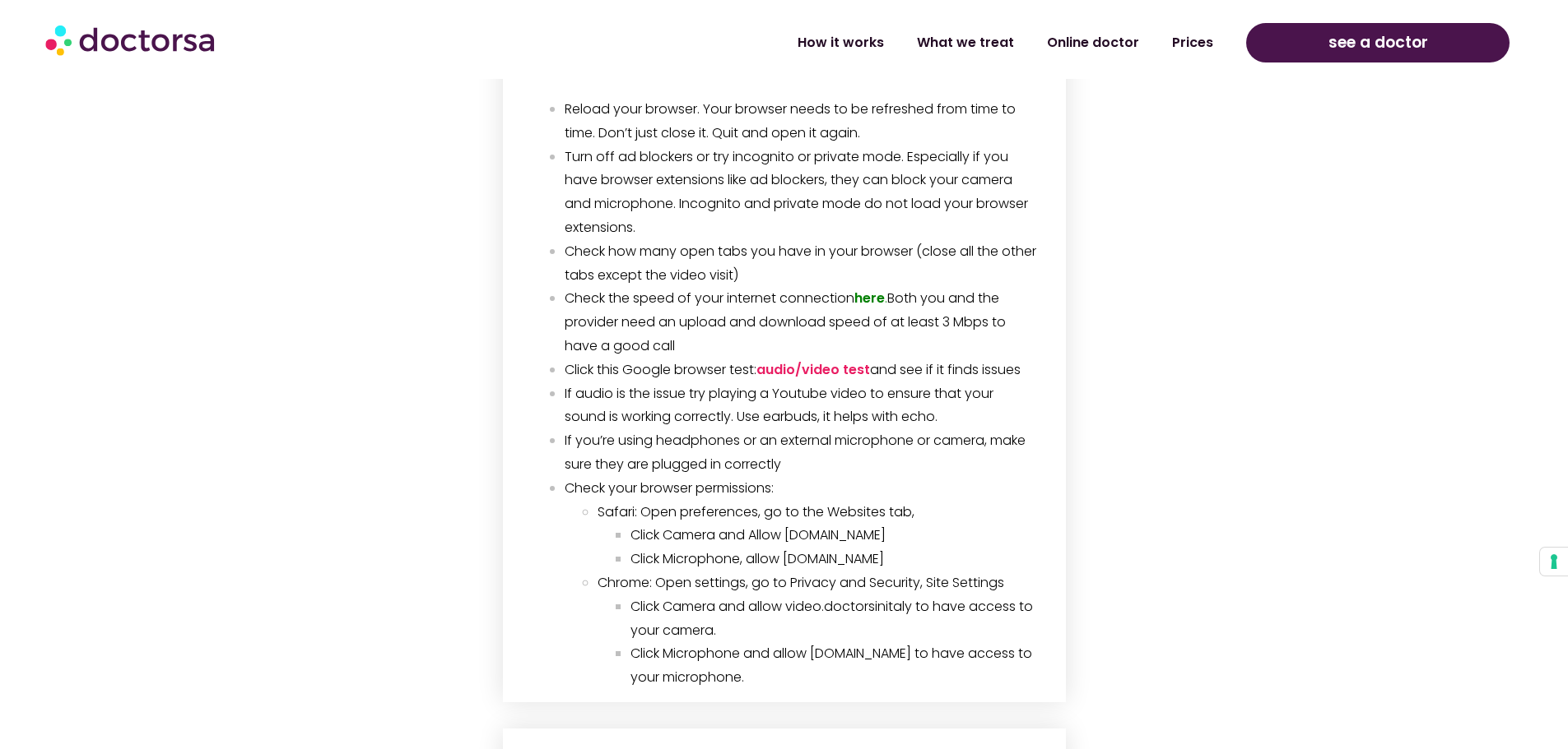
scroll to position [1760, 0]
